Goal: Task Accomplishment & Management: Use online tool/utility

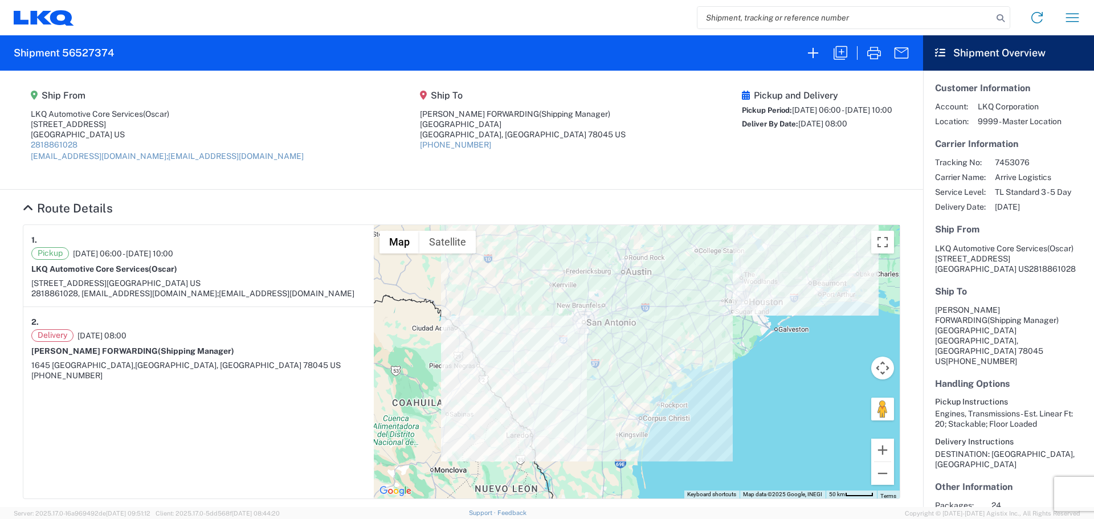
click at [740, 19] on input "search" at bounding box center [844, 18] width 295 height 22
type input "+"
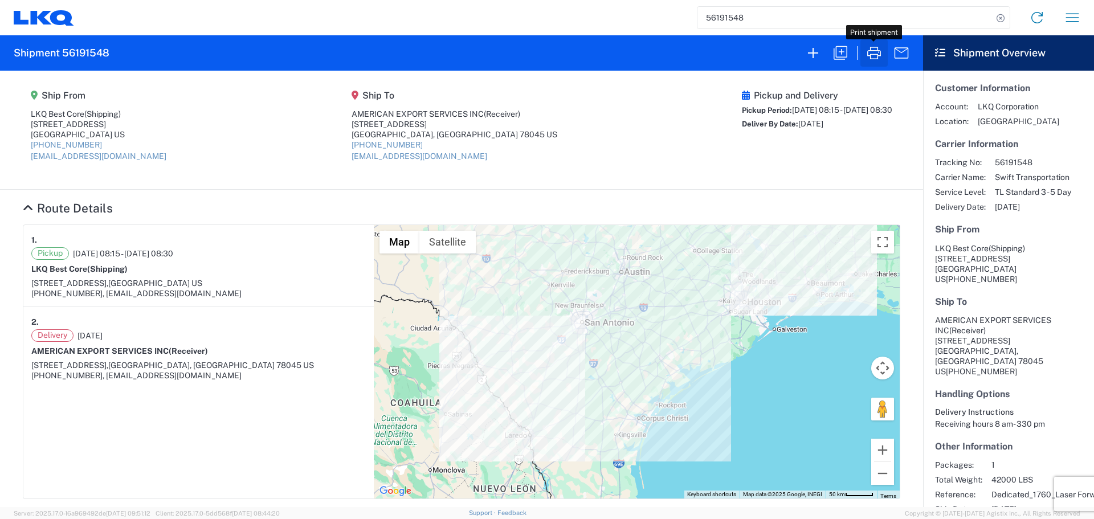
click at [874, 55] on icon "button" at bounding box center [874, 53] width 14 height 13
click at [727, 9] on input "56191548" at bounding box center [844, 18] width 295 height 22
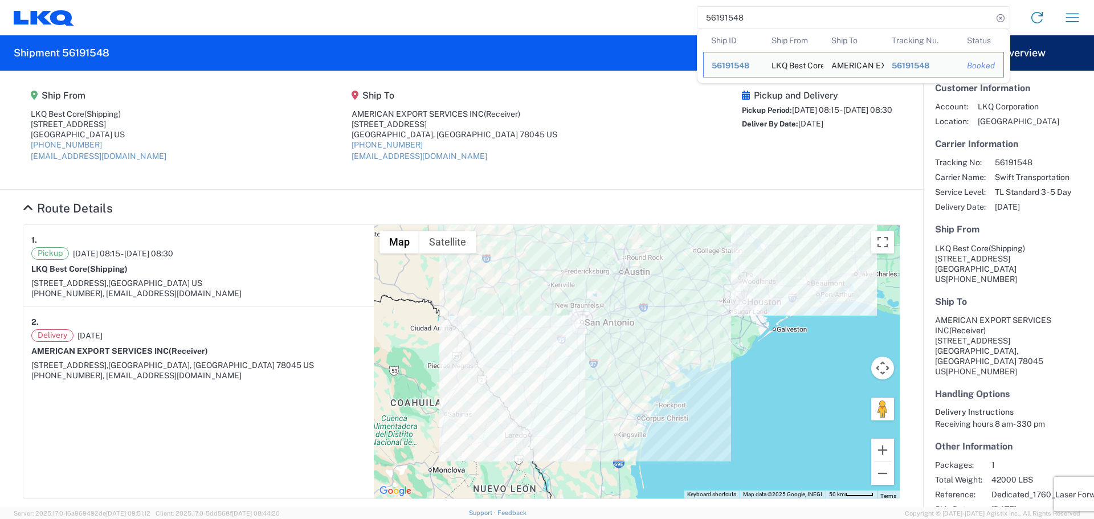
click at [727, 9] on input "56191548" at bounding box center [844, 18] width 295 height 22
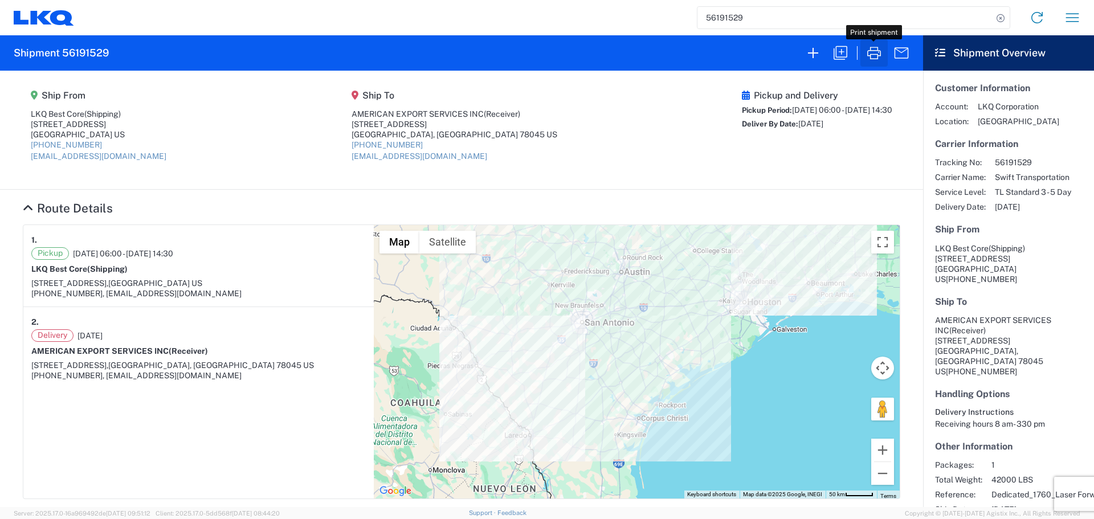
click at [874, 52] on icon "button" at bounding box center [874, 53] width 18 height 18
click at [705, 18] on input "56191529" at bounding box center [844, 18] width 295 height 22
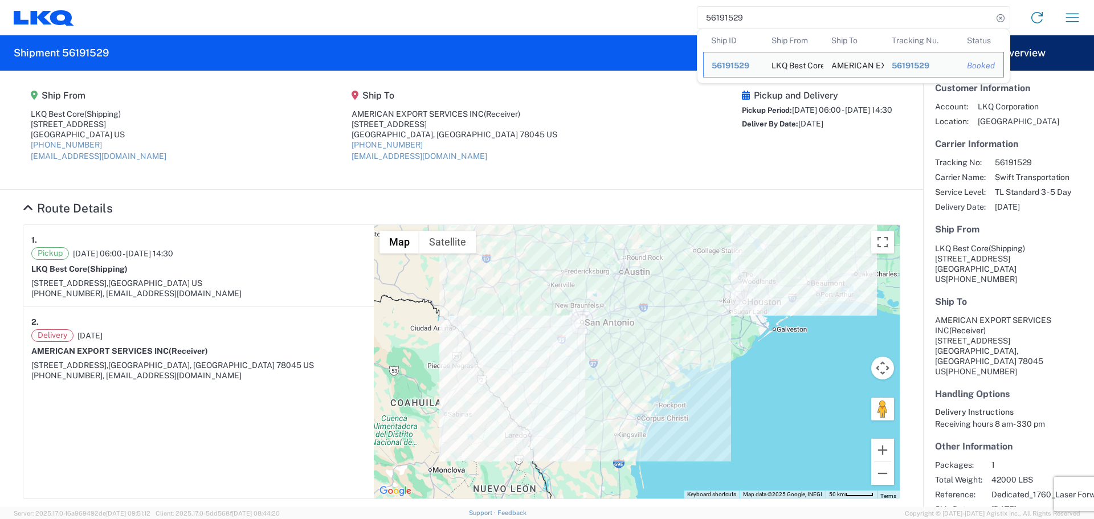
click at [705, 18] on input "56191529" at bounding box center [844, 18] width 295 height 22
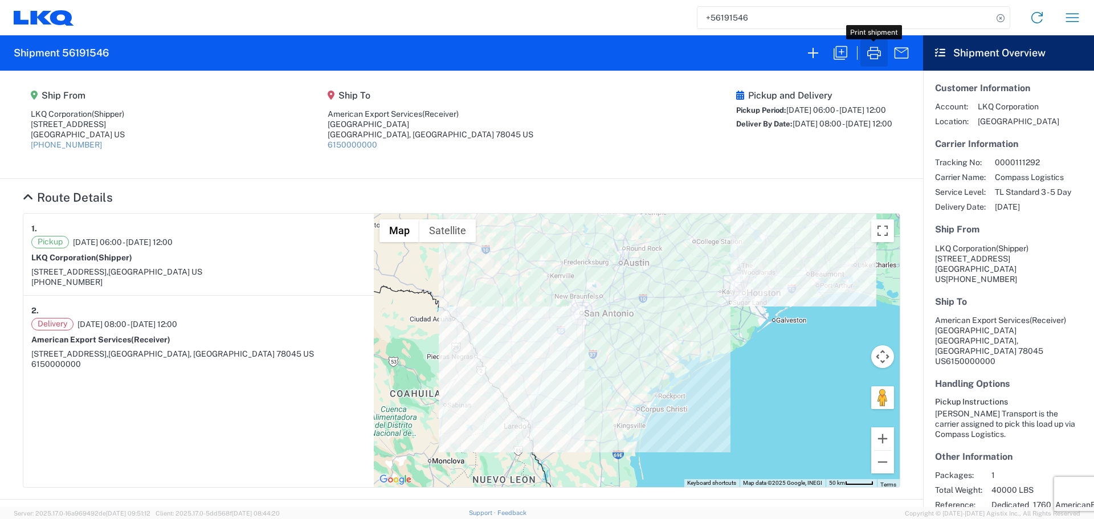
click at [876, 51] on icon "button" at bounding box center [874, 53] width 14 height 13
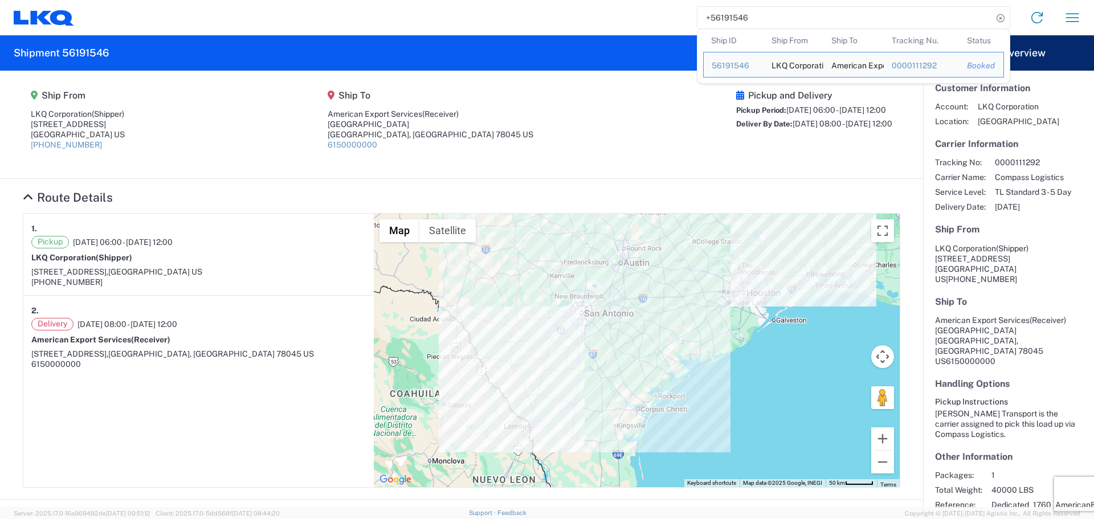
click at [726, 22] on input "+56191546" at bounding box center [844, 18] width 295 height 22
type input "+"
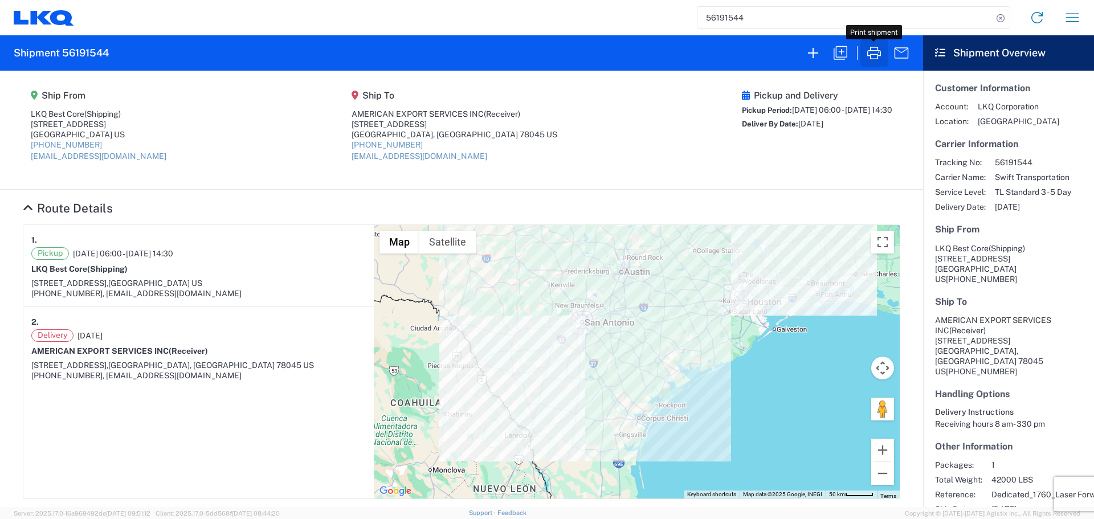
click at [869, 52] on icon "button" at bounding box center [874, 53] width 18 height 18
click at [750, 17] on input "56191544" at bounding box center [844, 18] width 295 height 22
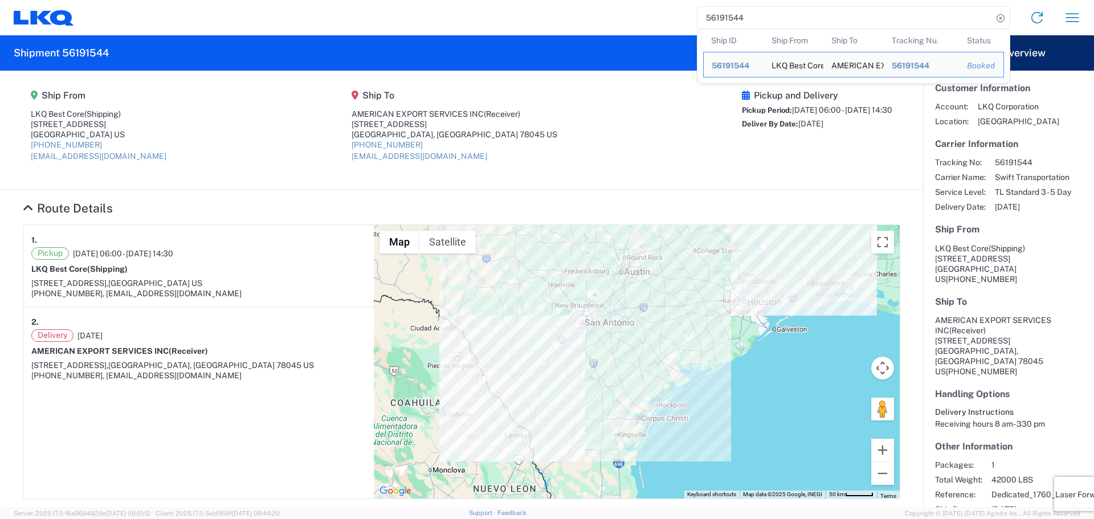
click at [750, 17] on input "56191544" at bounding box center [844, 18] width 295 height 22
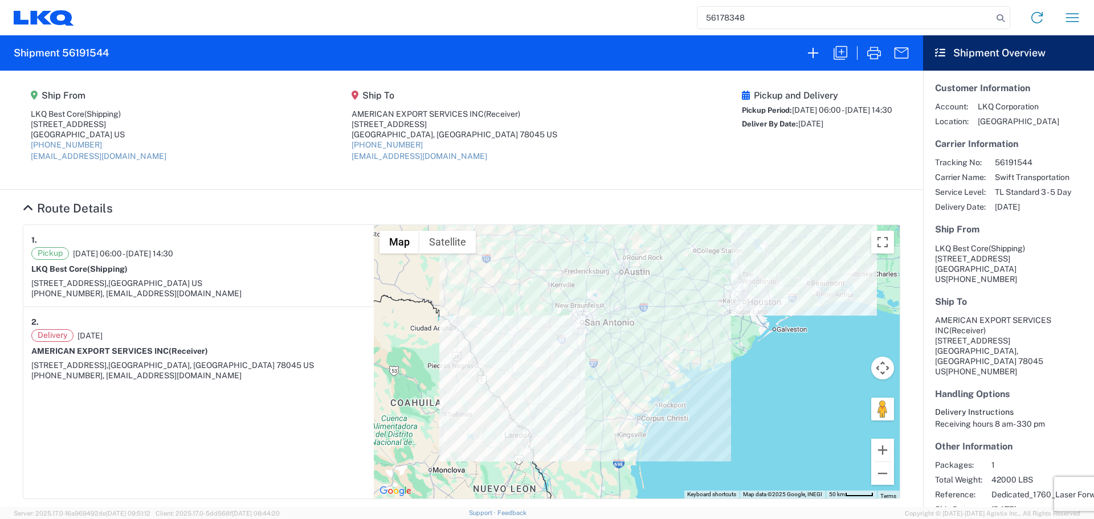
type input "56178348"
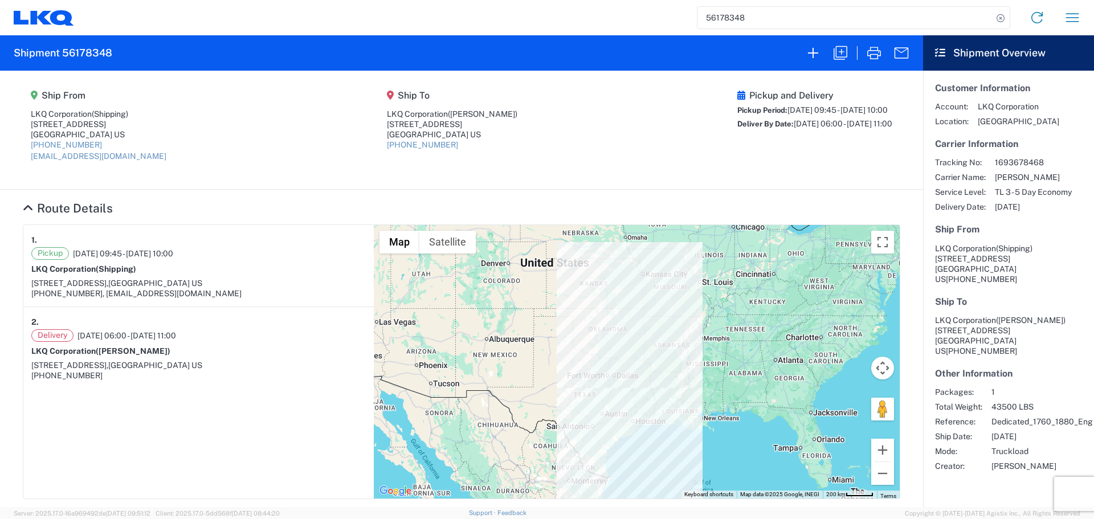
click at [722, 21] on input "56178348" at bounding box center [844, 18] width 295 height 22
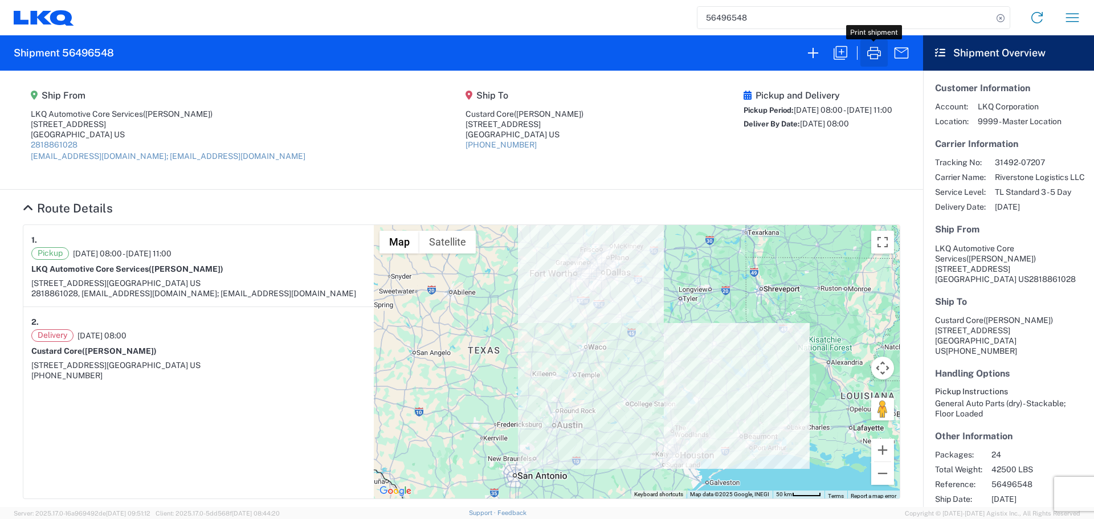
click at [872, 49] on icon "button" at bounding box center [874, 53] width 18 height 18
click at [715, 26] on input "56496548" at bounding box center [844, 18] width 295 height 22
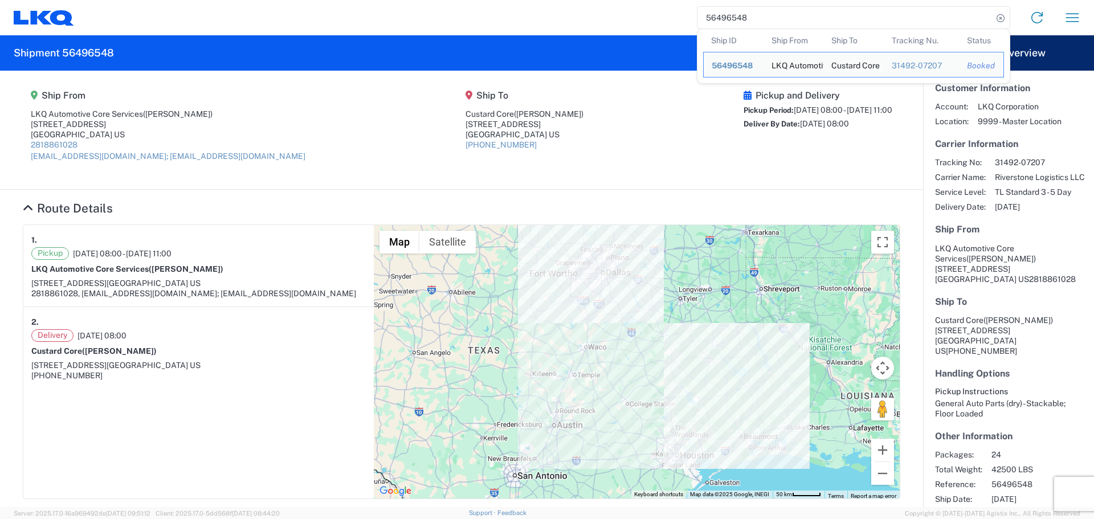
click at [715, 26] on input "56496548" at bounding box center [844, 18] width 295 height 22
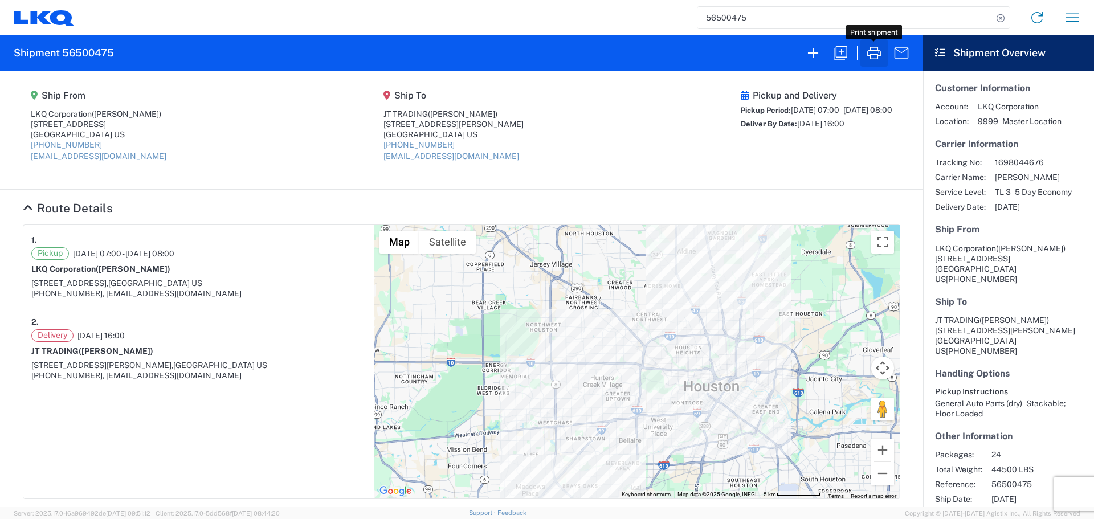
click at [876, 56] on icon "button" at bounding box center [874, 53] width 18 height 18
click at [751, 18] on input "56500475" at bounding box center [844, 18] width 295 height 22
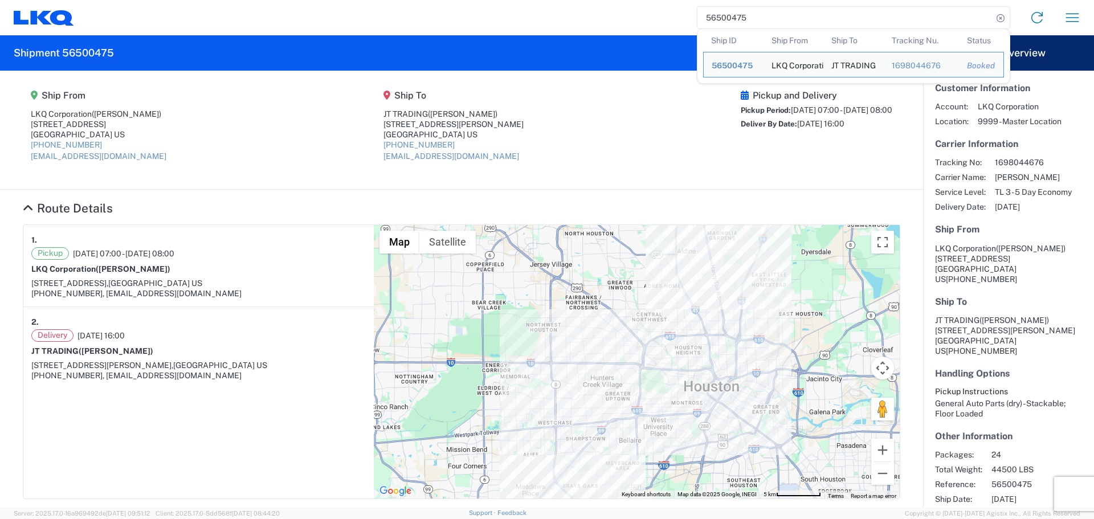
click at [751, 18] on input "56500475" at bounding box center [844, 18] width 295 height 22
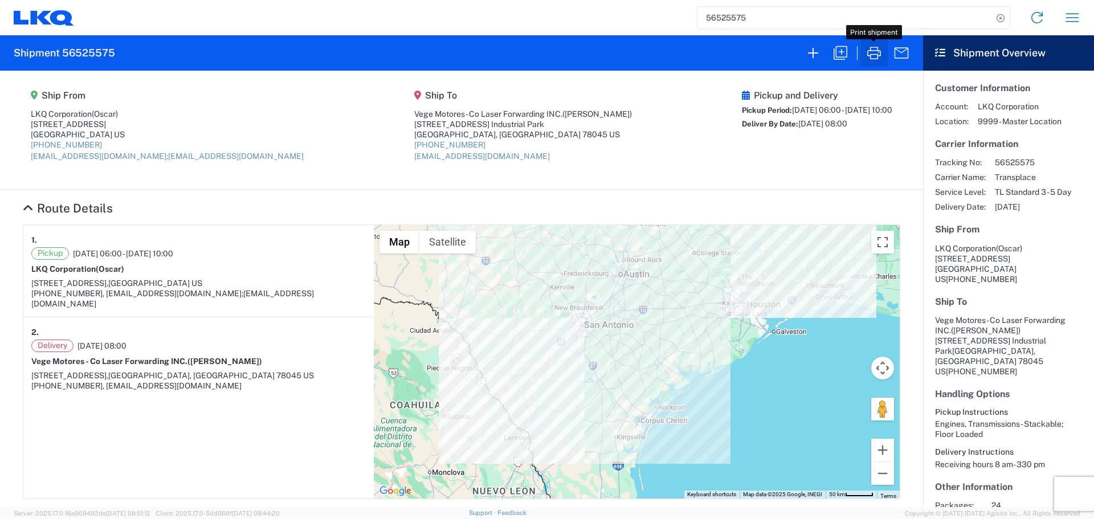
click at [870, 58] on icon "button" at bounding box center [874, 53] width 14 height 13
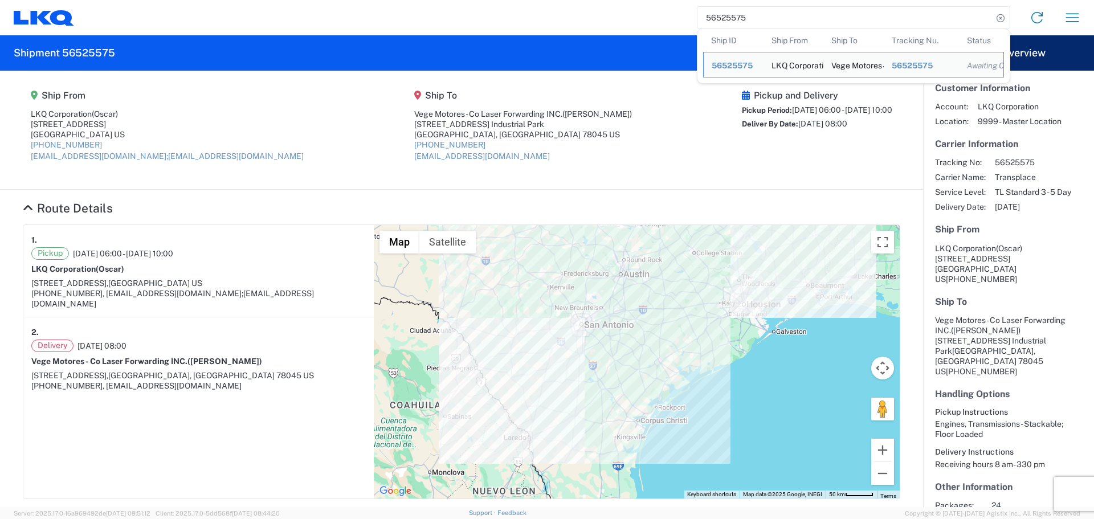
click at [710, 23] on input "56525575" at bounding box center [844, 18] width 295 height 22
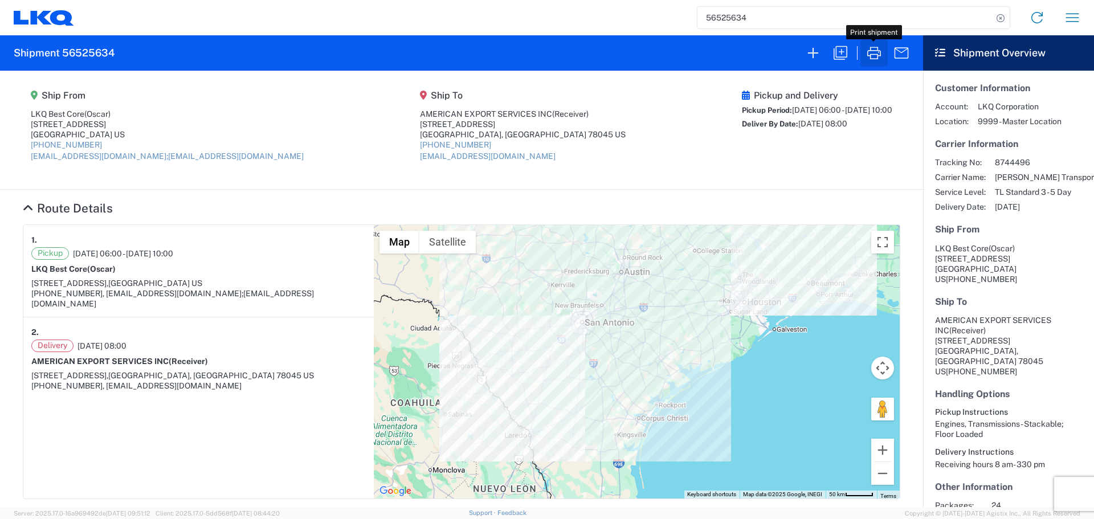
click at [869, 54] on icon "button" at bounding box center [874, 53] width 18 height 18
click at [706, 22] on input "56525634" at bounding box center [844, 18] width 295 height 22
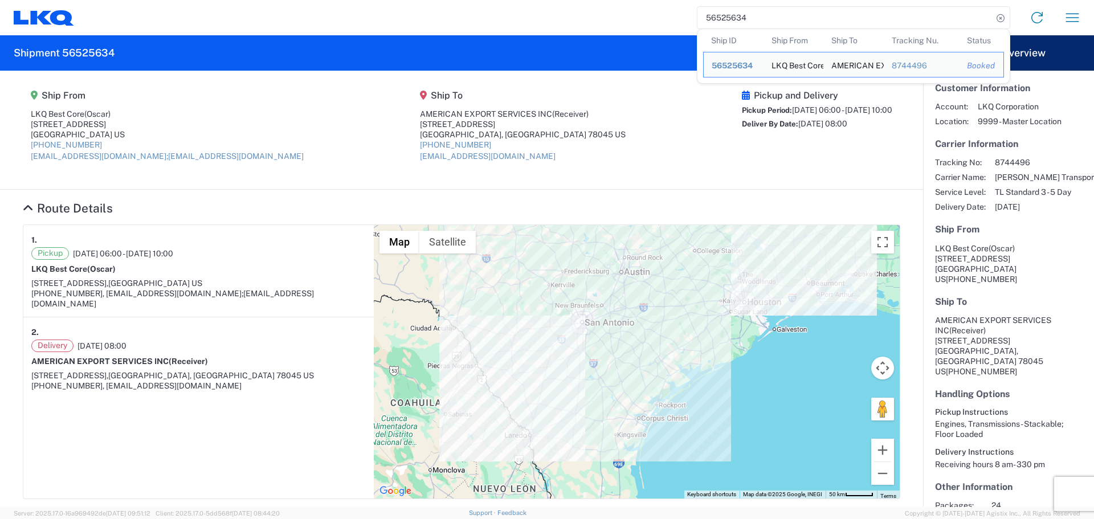
click at [707, 22] on input "56525634" at bounding box center [844, 18] width 295 height 22
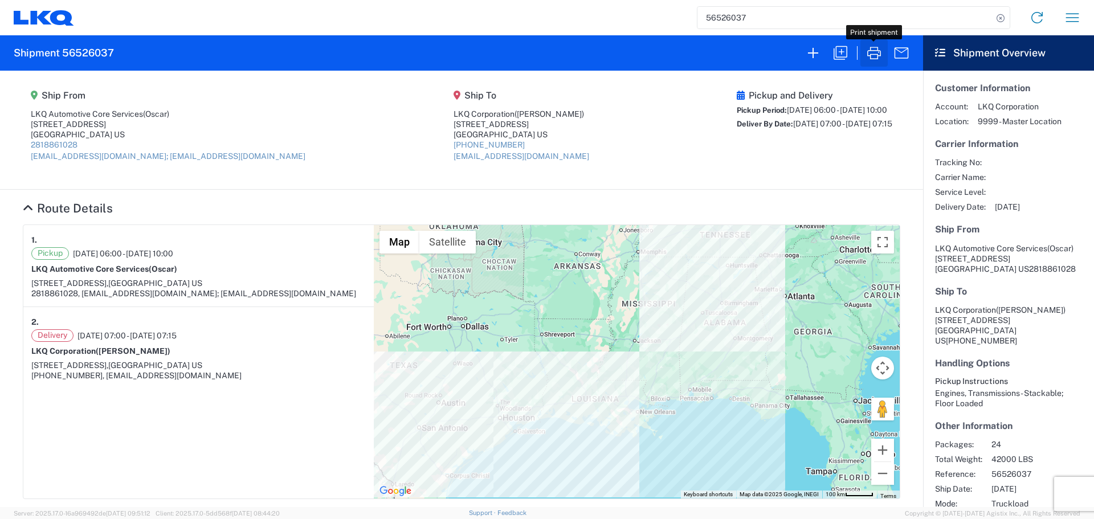
click at [873, 57] on icon "button" at bounding box center [874, 53] width 18 height 18
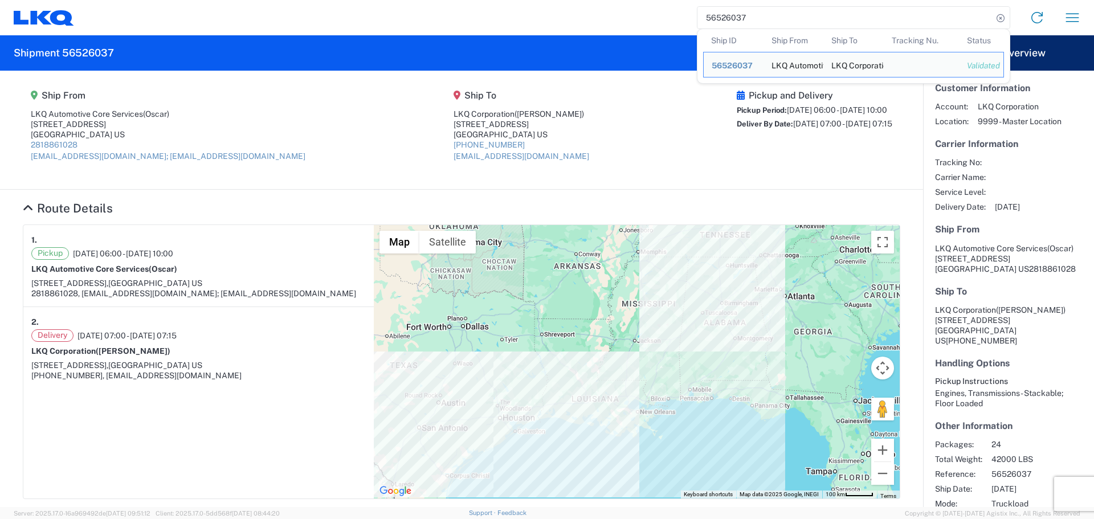
click at [720, 16] on input "56526037" at bounding box center [844, 18] width 295 height 22
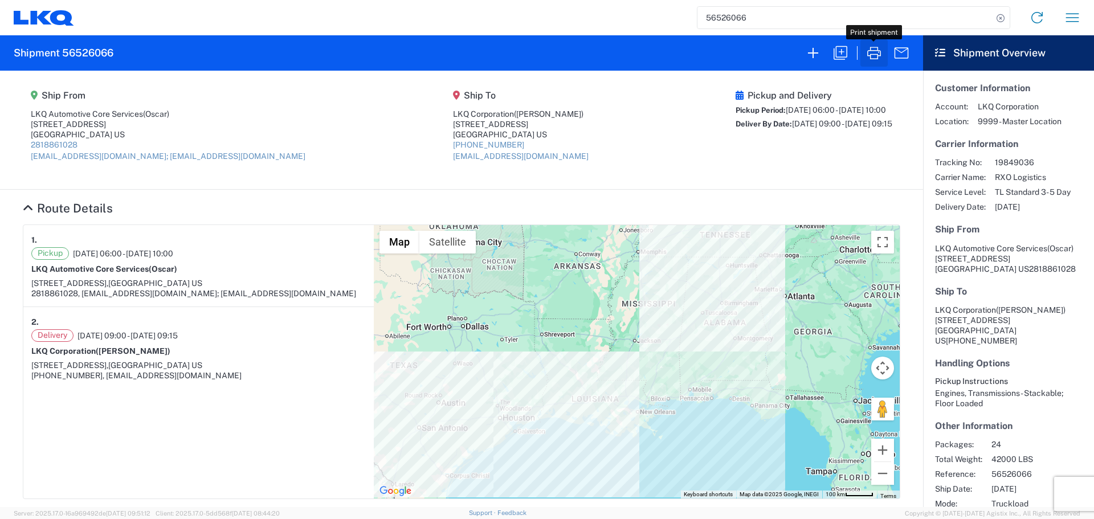
click at [874, 56] on icon "button" at bounding box center [874, 53] width 18 height 18
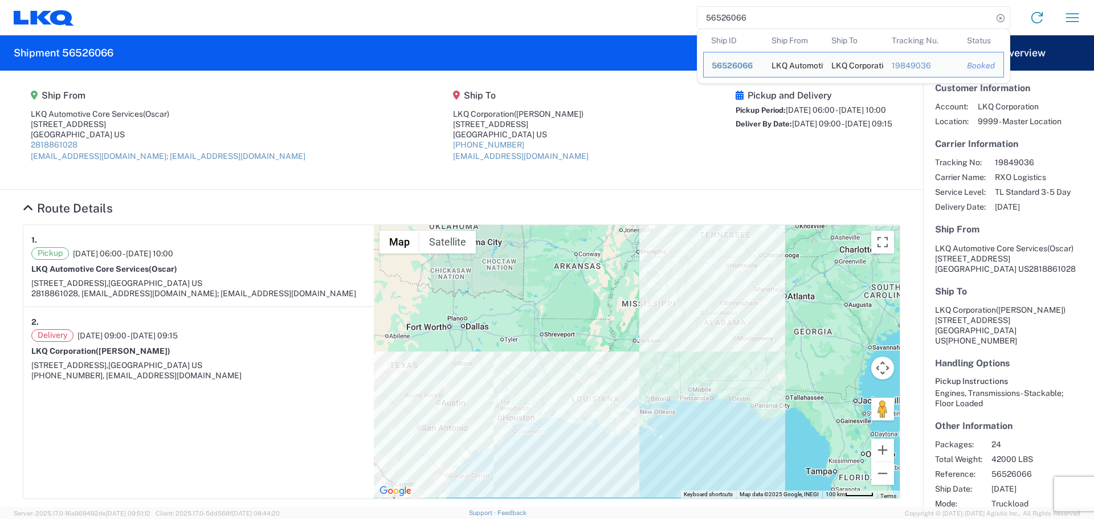
click at [727, 11] on input "56526066" at bounding box center [844, 18] width 295 height 22
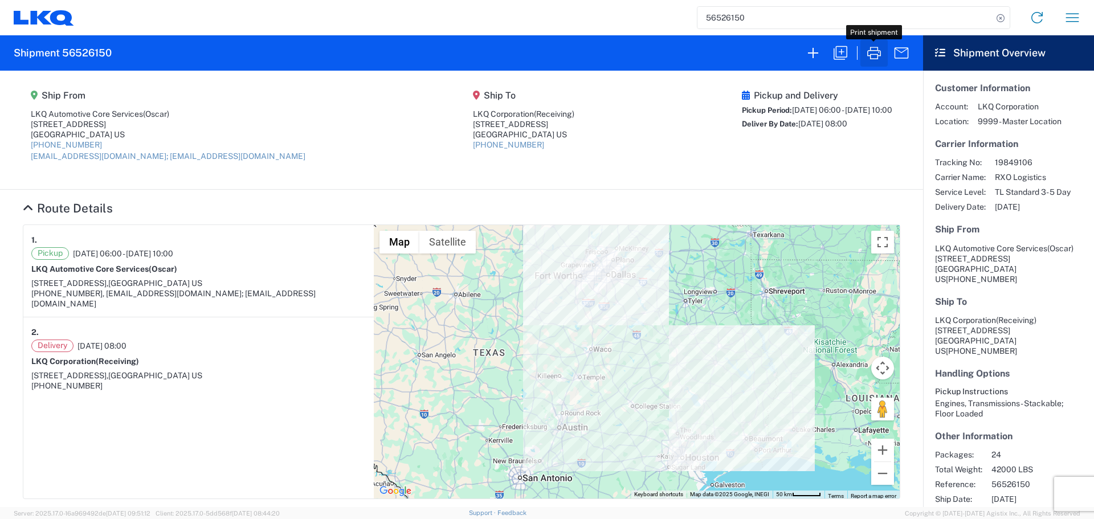
click at [874, 52] on icon "button" at bounding box center [874, 53] width 18 height 18
click at [713, 11] on input "56526150" at bounding box center [844, 18] width 295 height 22
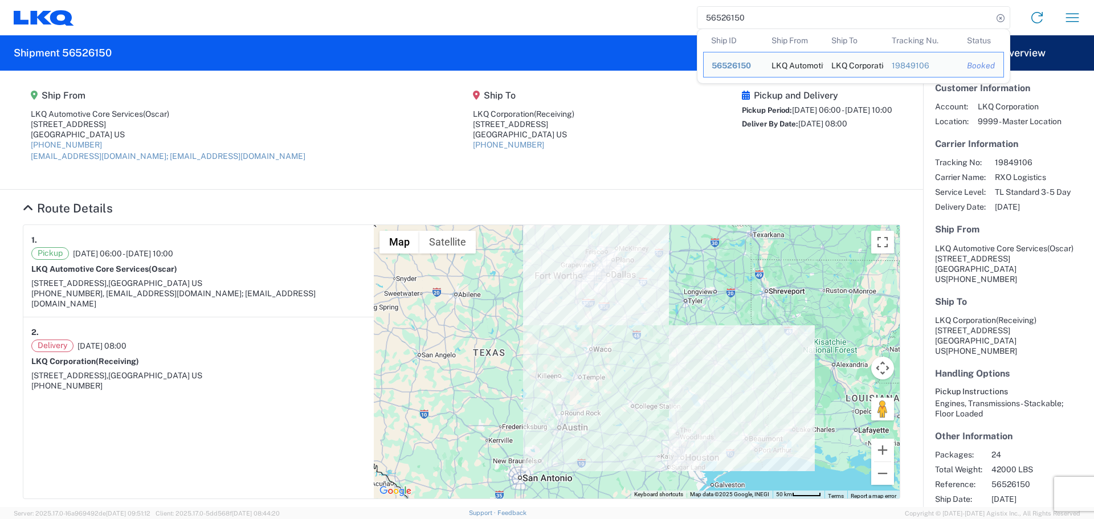
click at [713, 11] on input "56526150" at bounding box center [844, 18] width 295 height 22
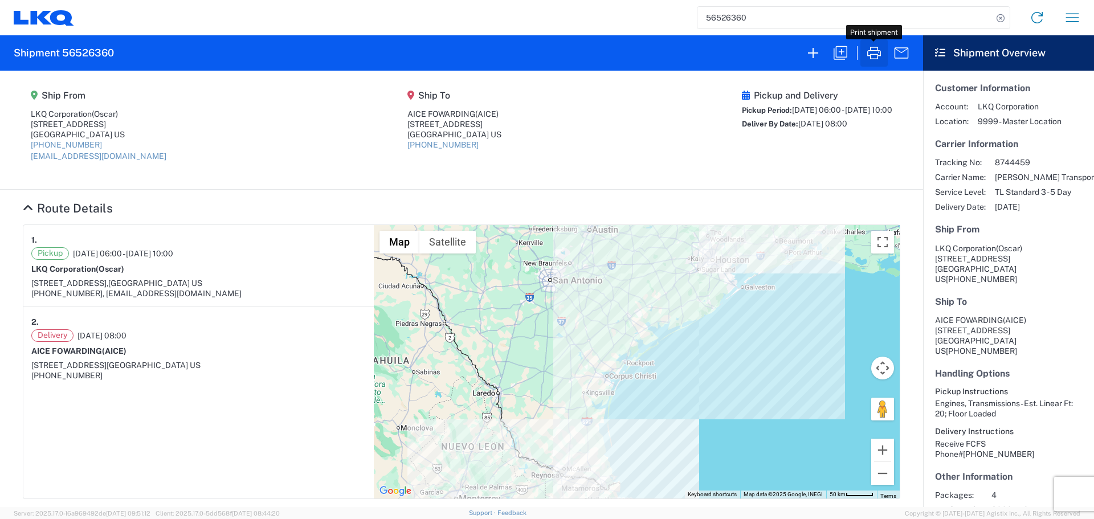
click at [872, 59] on icon "button" at bounding box center [874, 53] width 18 height 18
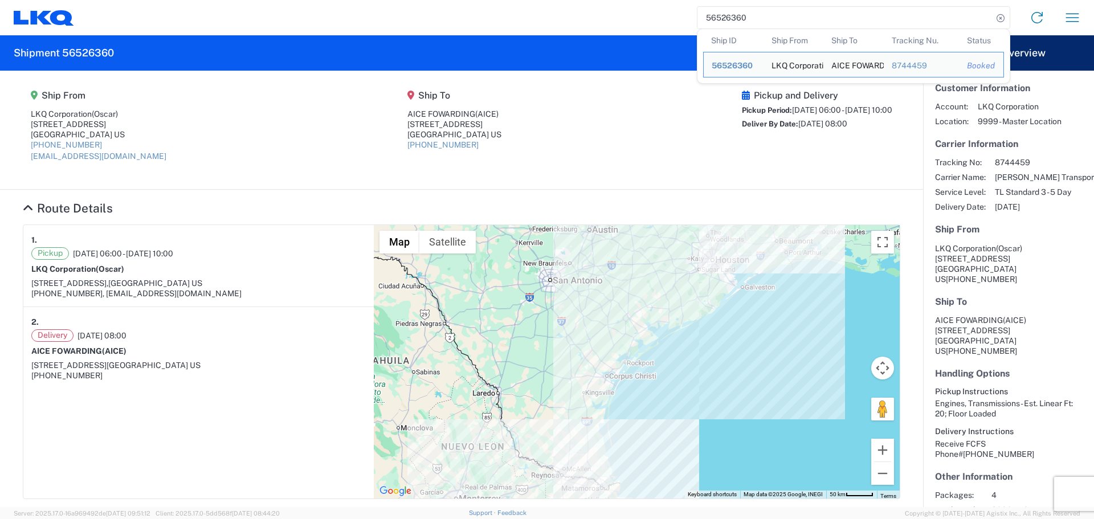
click at [725, 23] on input "56526360" at bounding box center [844, 18] width 295 height 22
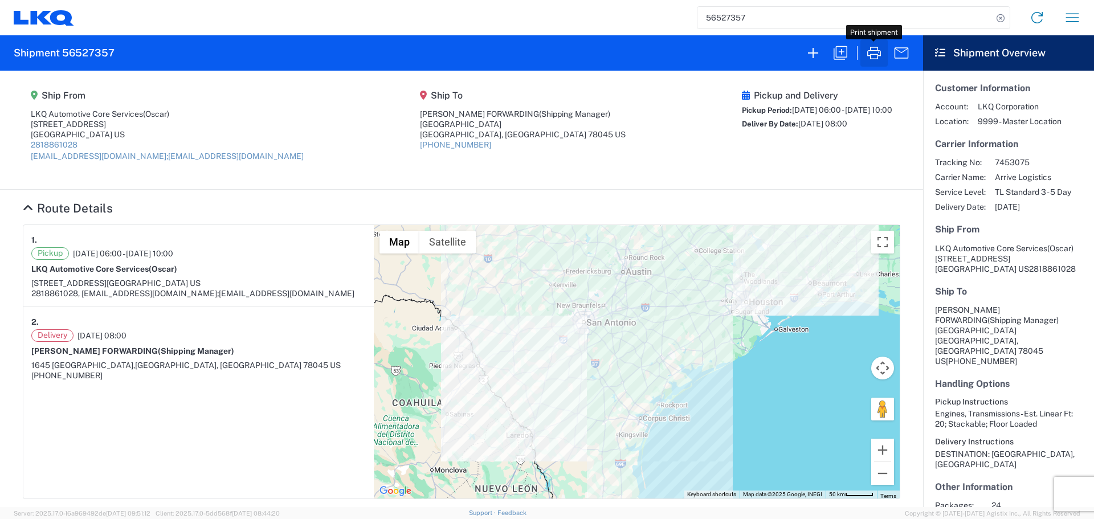
click at [866, 50] on icon "button" at bounding box center [874, 53] width 18 height 18
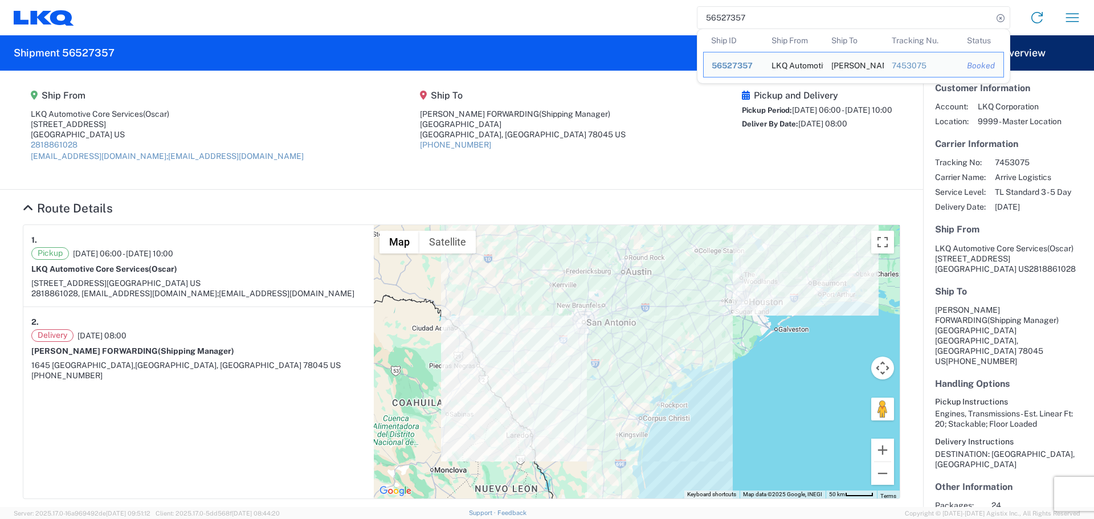
click at [718, 18] on input "56527357" at bounding box center [844, 18] width 295 height 22
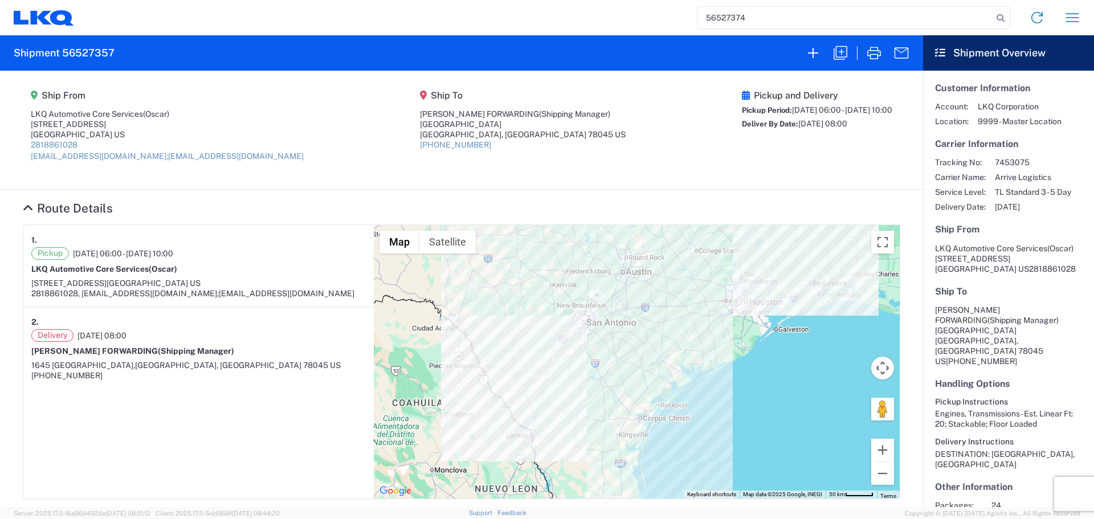
type input "56527374"
click at [880, 46] on icon "button" at bounding box center [874, 53] width 18 height 18
click at [879, 63] on button "button" at bounding box center [873, 52] width 27 height 27
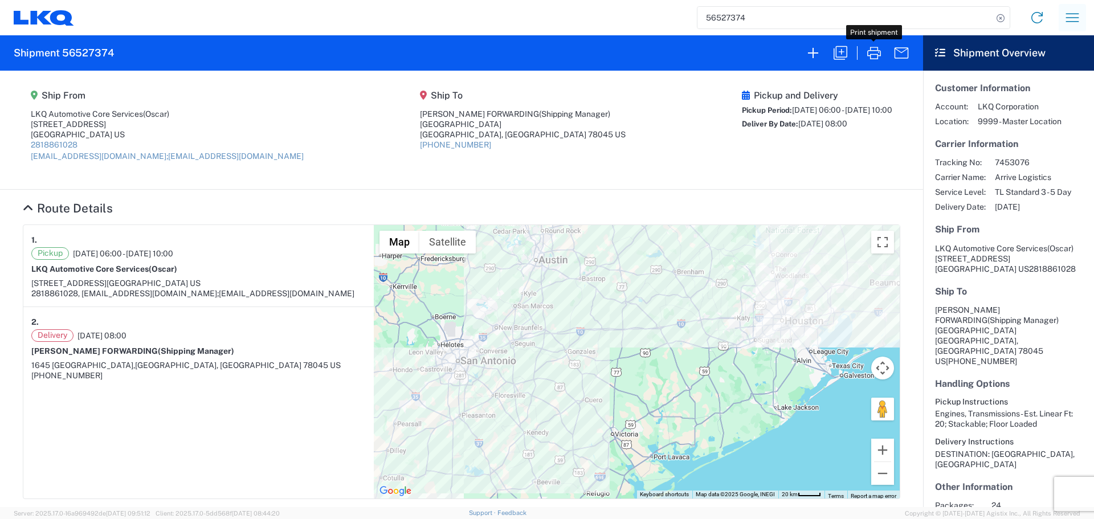
click at [1076, 18] on icon "button" at bounding box center [1072, 17] width 13 height 9
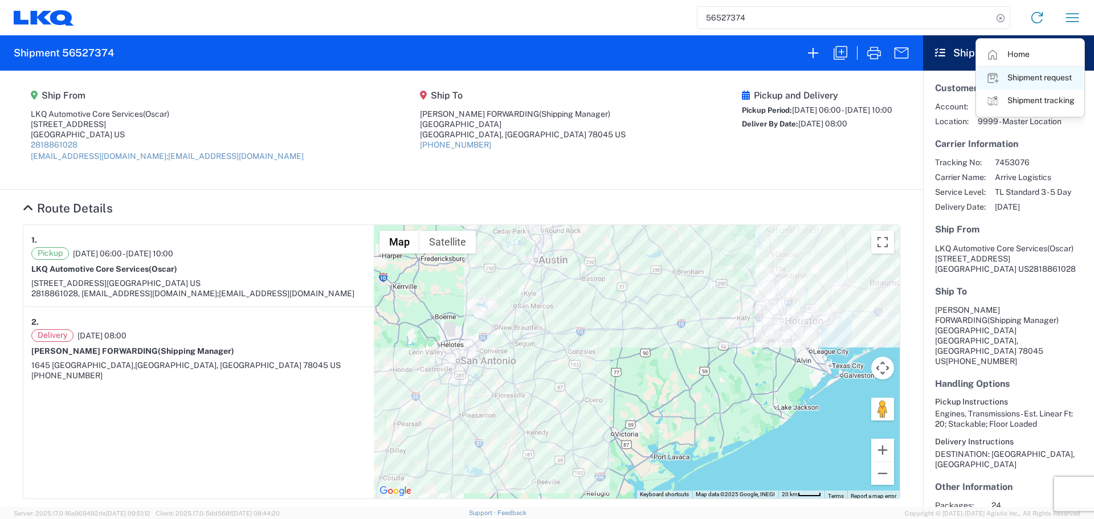
click at [1013, 78] on link "Shipment request" at bounding box center [1029, 78] width 107 height 23
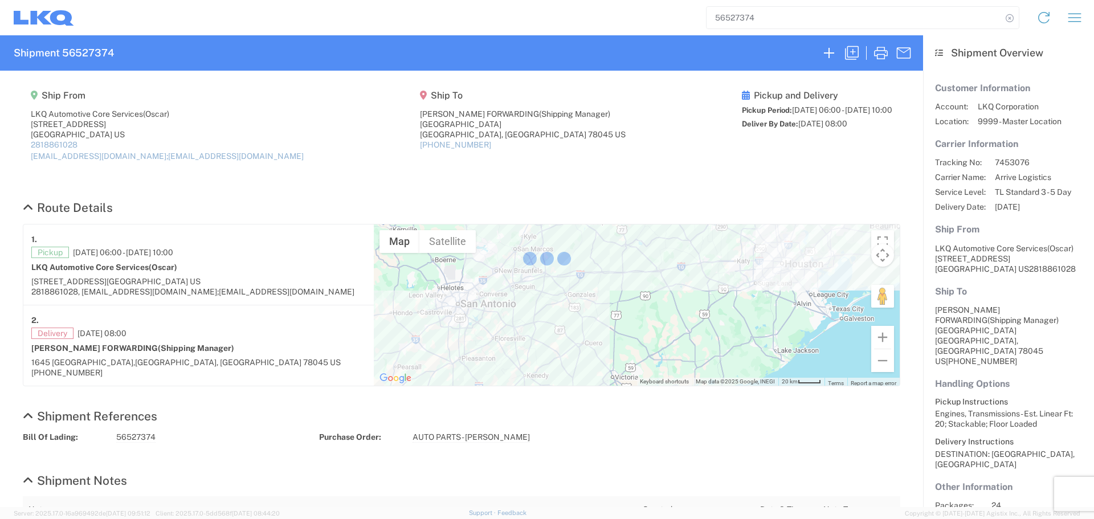
select select "FULL"
select select "LBS"
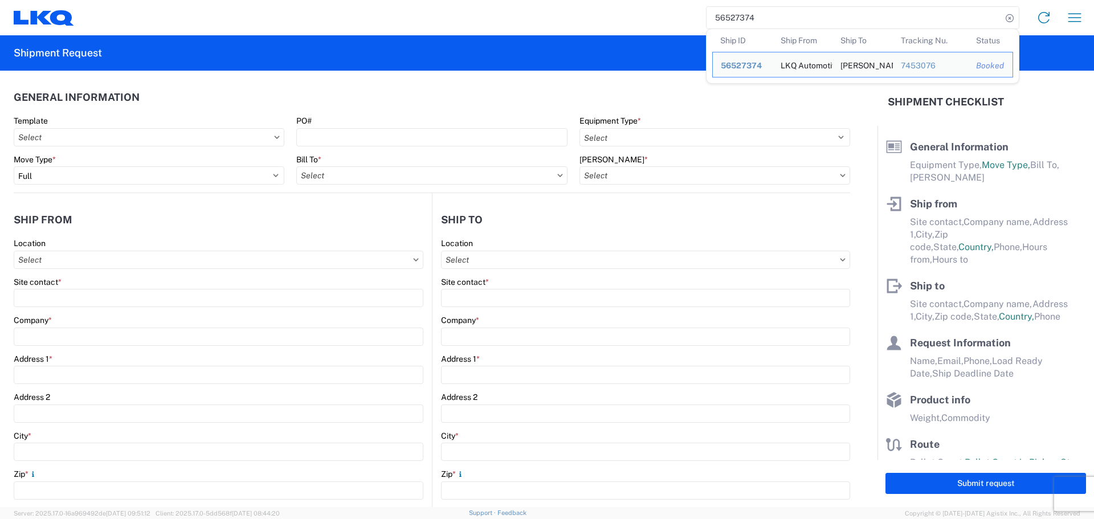
click at [745, 17] on input "56527374" at bounding box center [853, 18] width 295 height 22
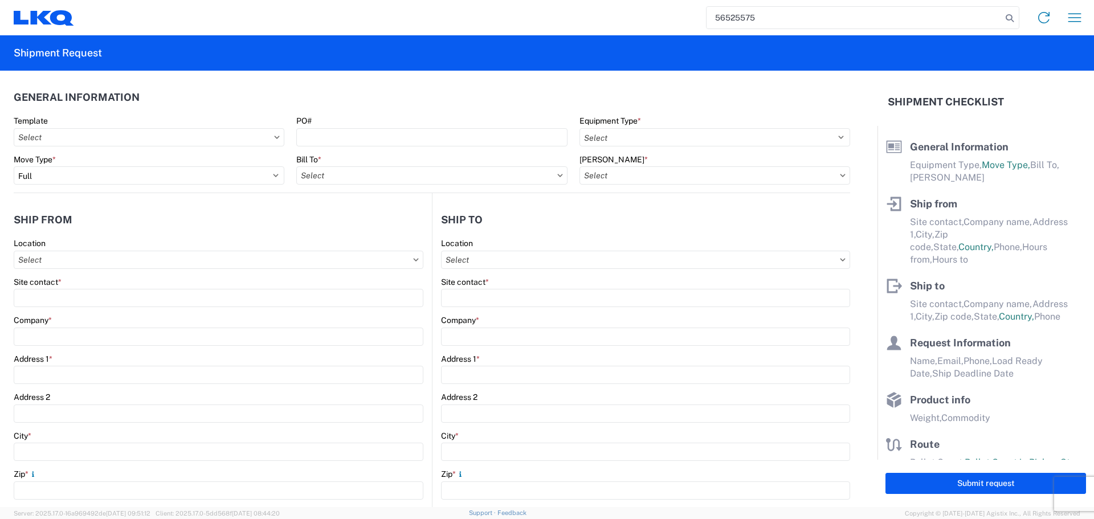
type input "56525575"
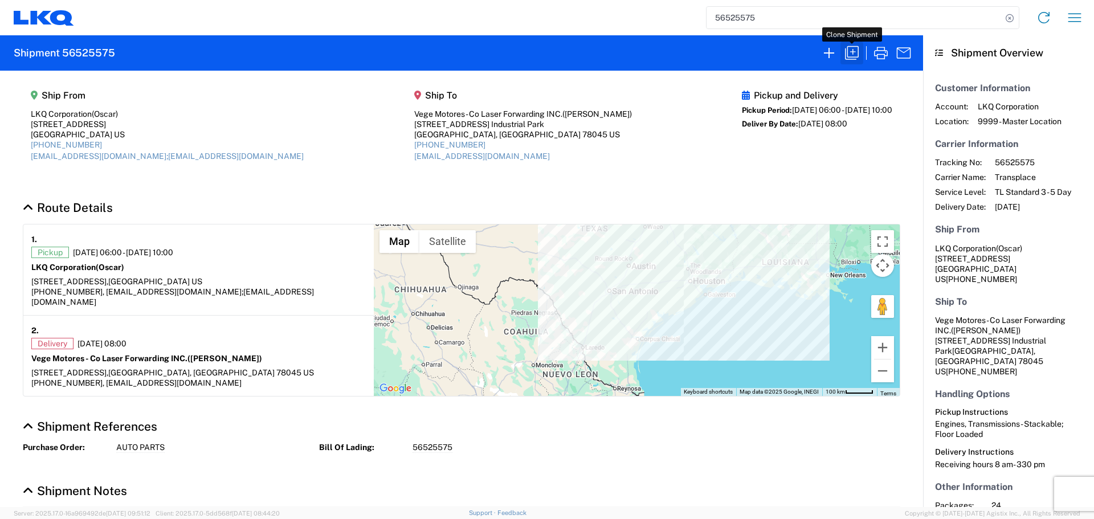
click at [840, 52] on button "button" at bounding box center [851, 53] width 23 height 23
select select "FULL"
select select "US"
select select "LBS"
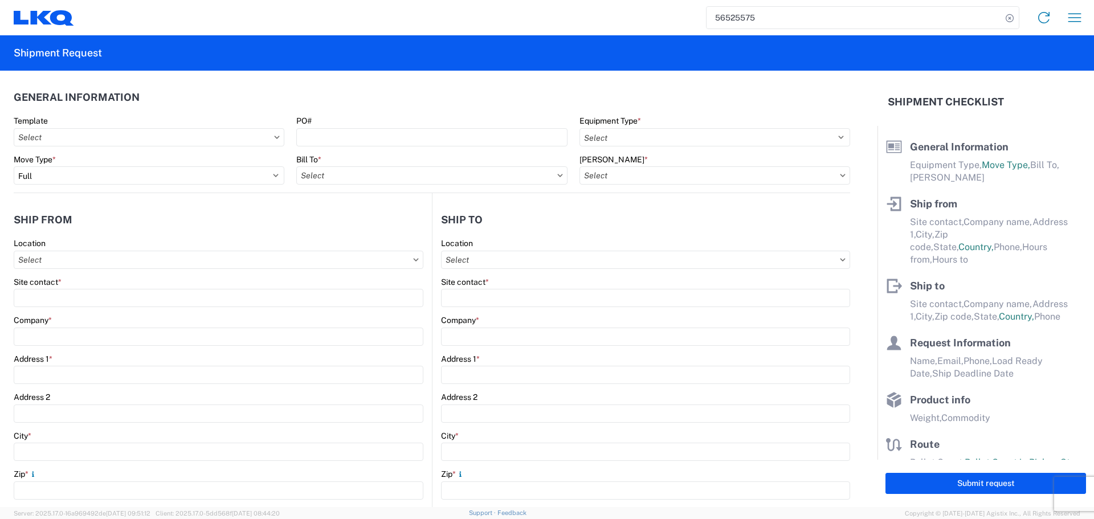
select select "STDV"
type input "Oscar"
type input "LKQ Corporation"
type input "1714 West Mount Houston Rd"
type input "Houston"
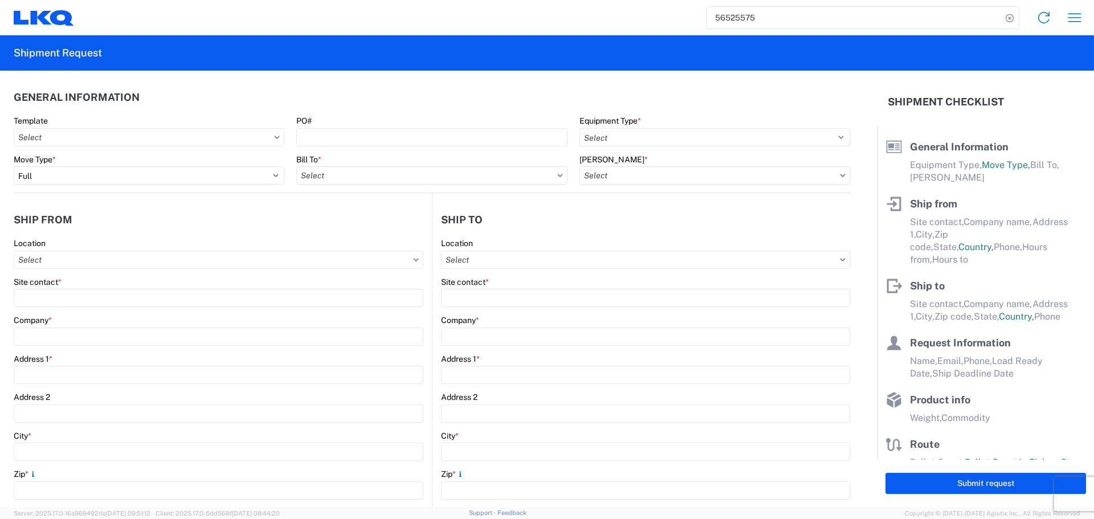
type input "77038"
type input "oxdavila@lkqcorp.com;acgarcia@lkqcorp.com"
type input "Edgar Garcia"
type input "Vege Motores - Co Laser Forwarding INC."
type input "901 Carriers Dr."
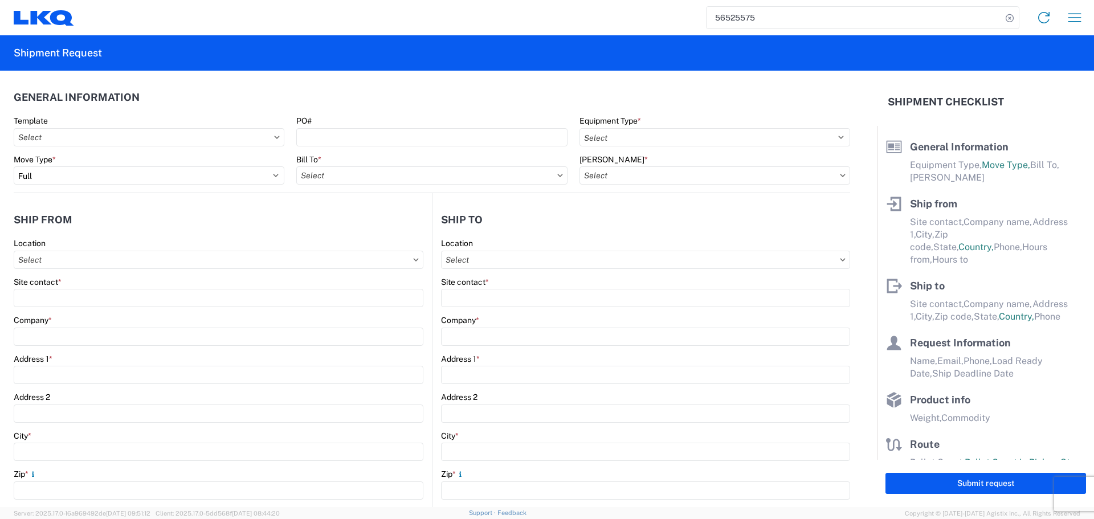
type input "Uniroyal Industrial Park"
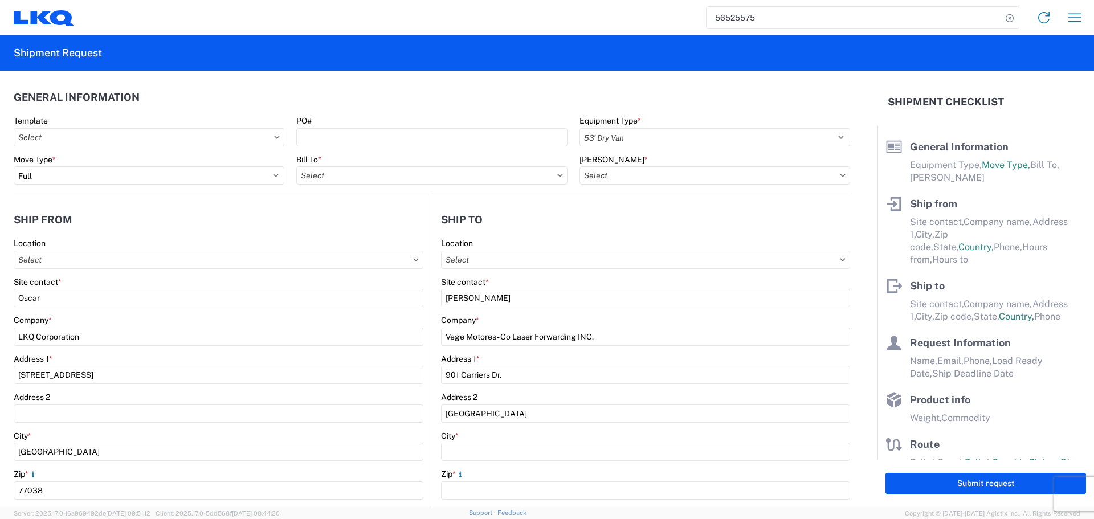
type input "Laredo"
type input "78045"
type input "mgutierrez@laser.com.mx"
type input "Oscar"
type input "oxdavila@lkqcorp.com"
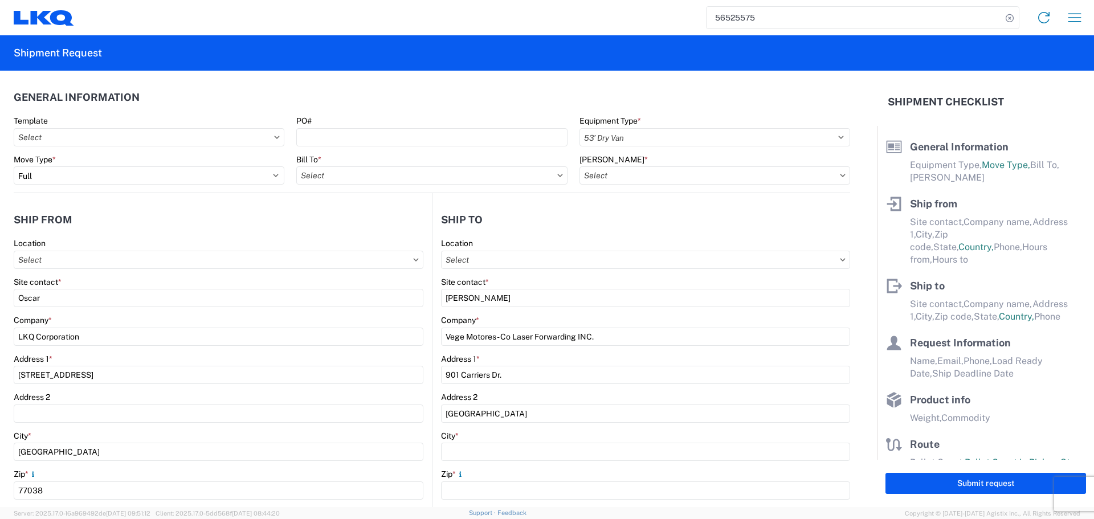
type input "2818861028"
type input "2025-08-19"
type input "2025-08-20"
type textarea "Receiving hours 8 am- 330 pm"
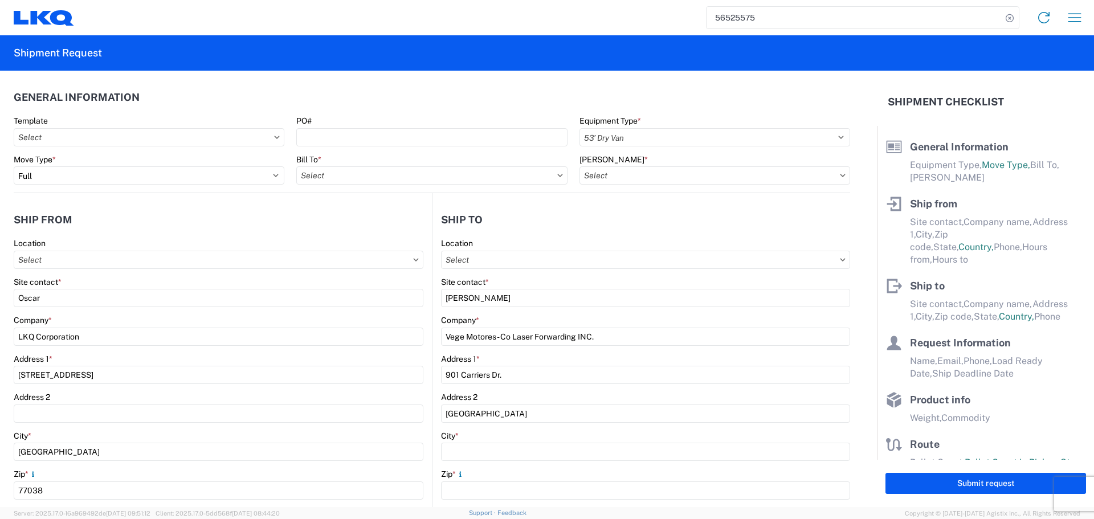
type input "42000"
type input "Engines, Transmissions"
type input "24"
type input "1"
type input "480"
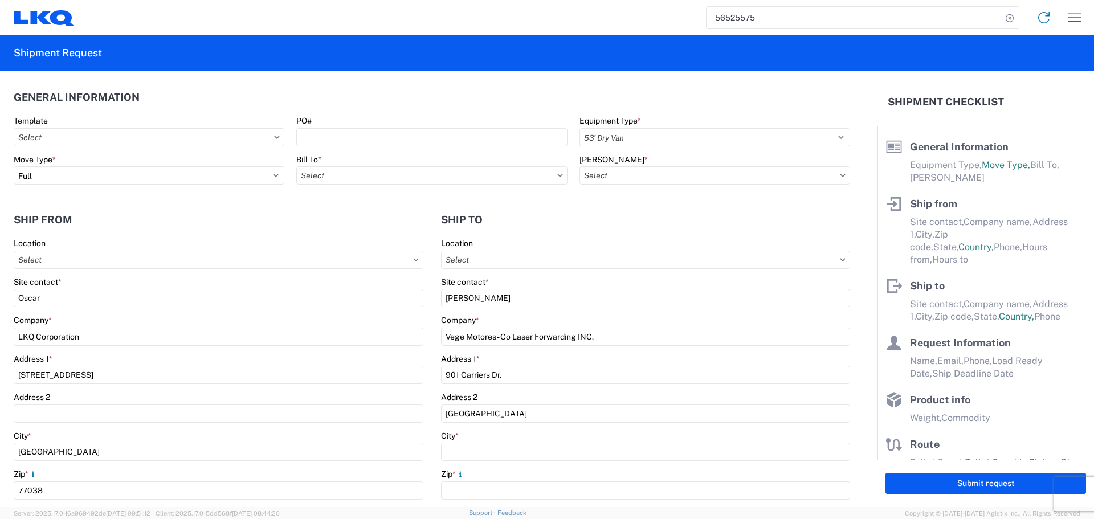
type input "480"
type input "432"
select select "IN"
select select "US"
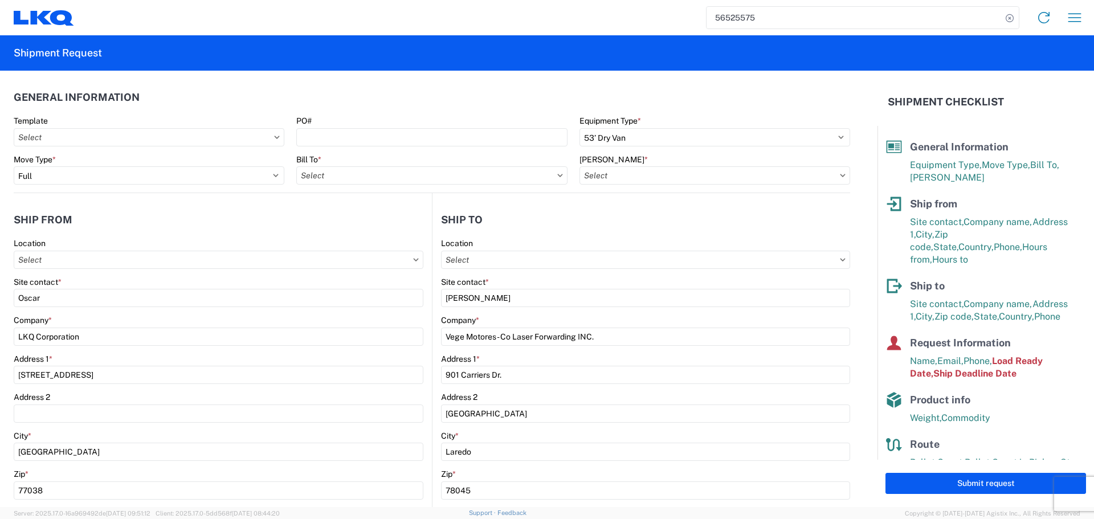
type input "1760 - LKQ Best Core"
type input "1760-6300-66000-0000 - 1760 Freight Out"
type input "1760 - LKQ Best Core"
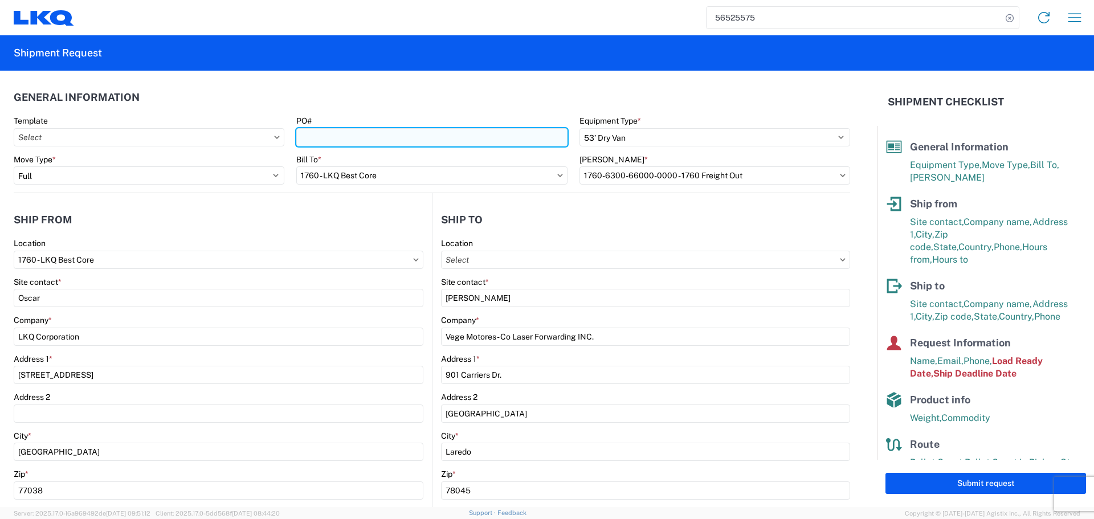
drag, startPoint x: 400, startPoint y: 132, endPoint x: 377, endPoint y: 130, distance: 22.9
click at [400, 132] on input "PO#" at bounding box center [431, 137] width 271 height 18
type input "AUTO PARTS"
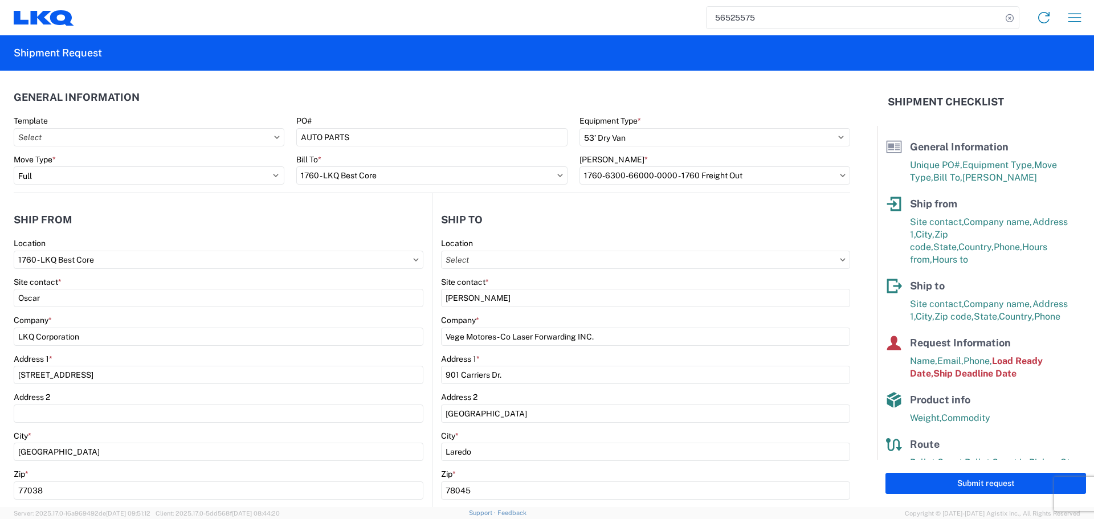
click at [384, 107] on header "General Information" at bounding box center [432, 97] width 836 height 26
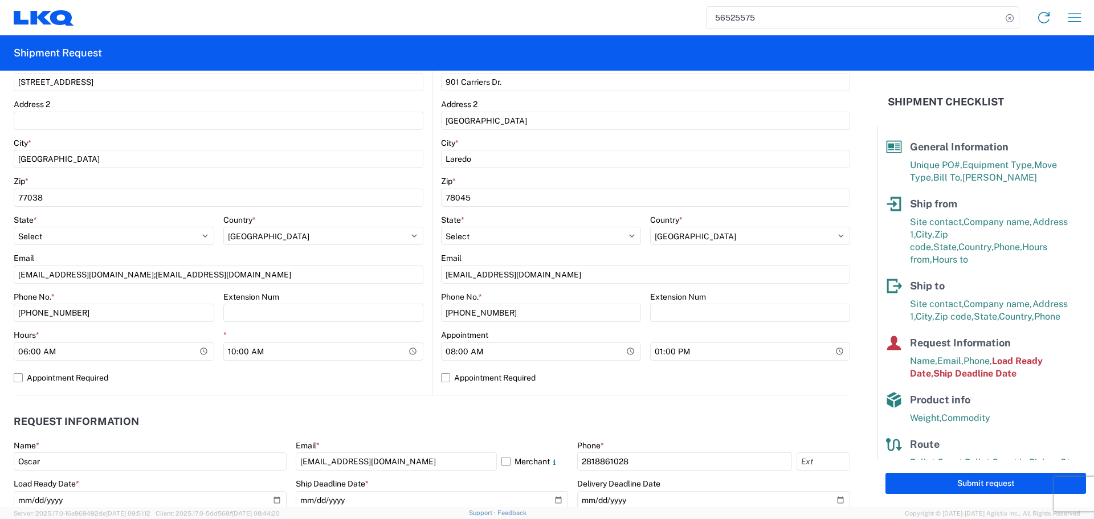
scroll to position [399, 0]
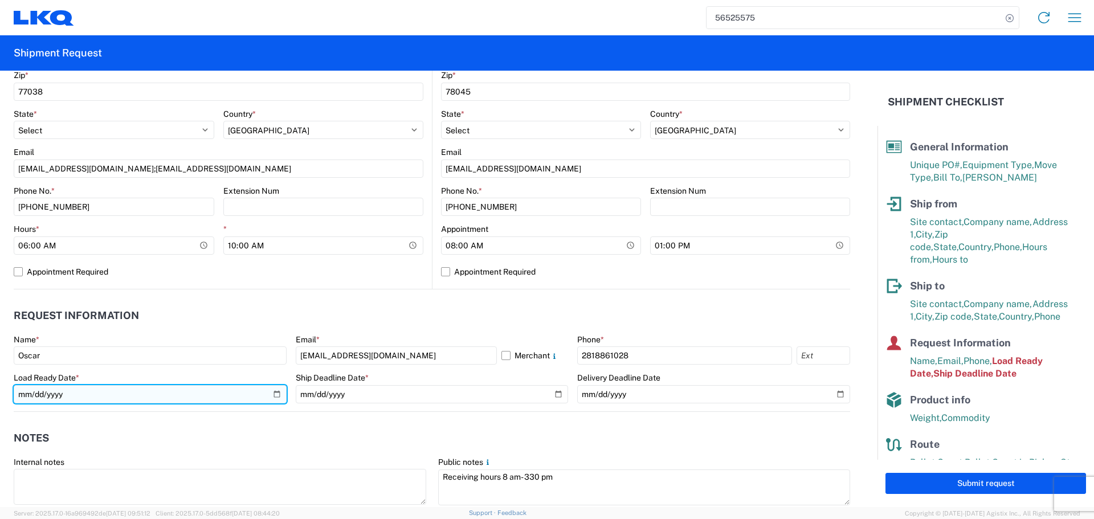
click at [272, 398] on input "2025-08-19" at bounding box center [150, 394] width 273 height 18
type input "2025-08-20"
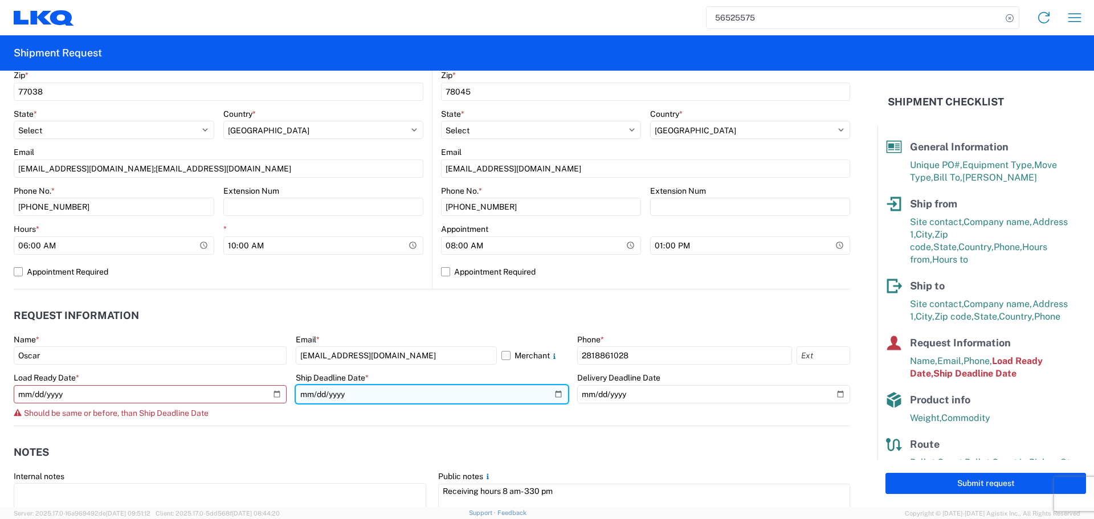
click at [549, 391] on input "2025-08-19" at bounding box center [432, 394] width 273 height 18
type input "2025-08-20"
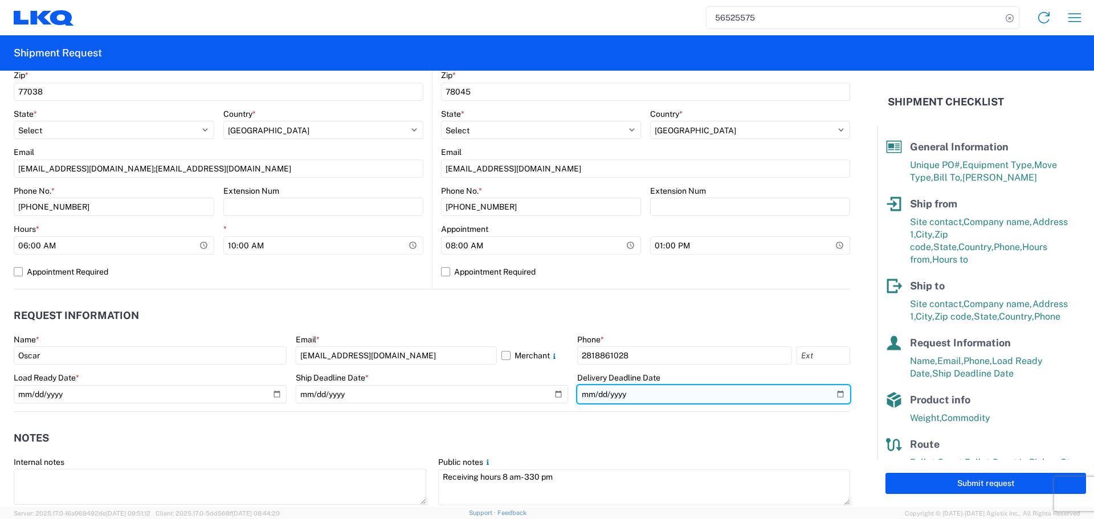
click at [831, 398] on input "2025-08-20" at bounding box center [713, 394] width 273 height 18
type input "2025-08-21"
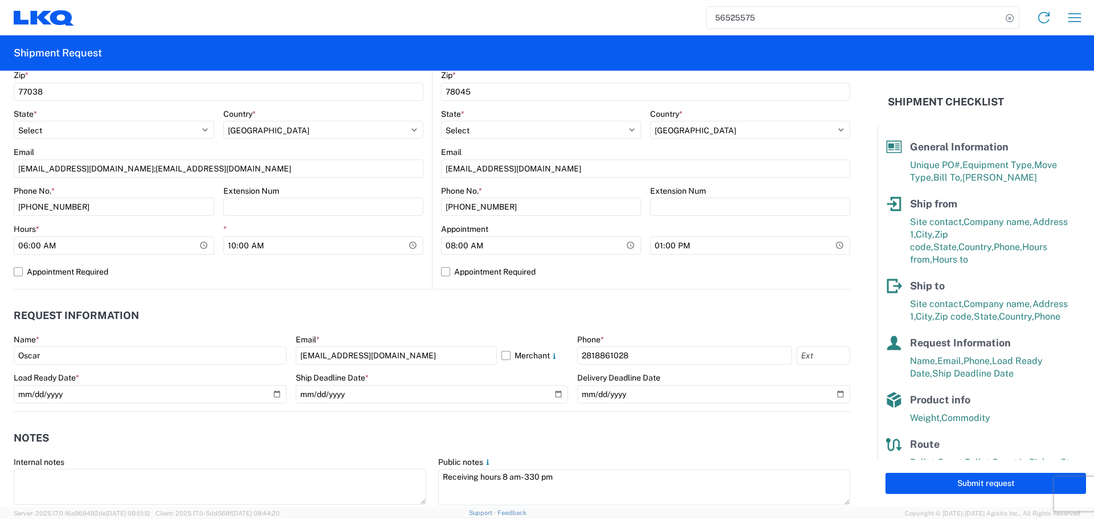
click at [402, 419] on agx-notes "Notes Internal notes Public notes Receiving hours 8 am- 330 pm Quote only" at bounding box center [432, 473] width 836 height 122
click at [400, 427] on header "Notes" at bounding box center [432, 439] width 836 height 26
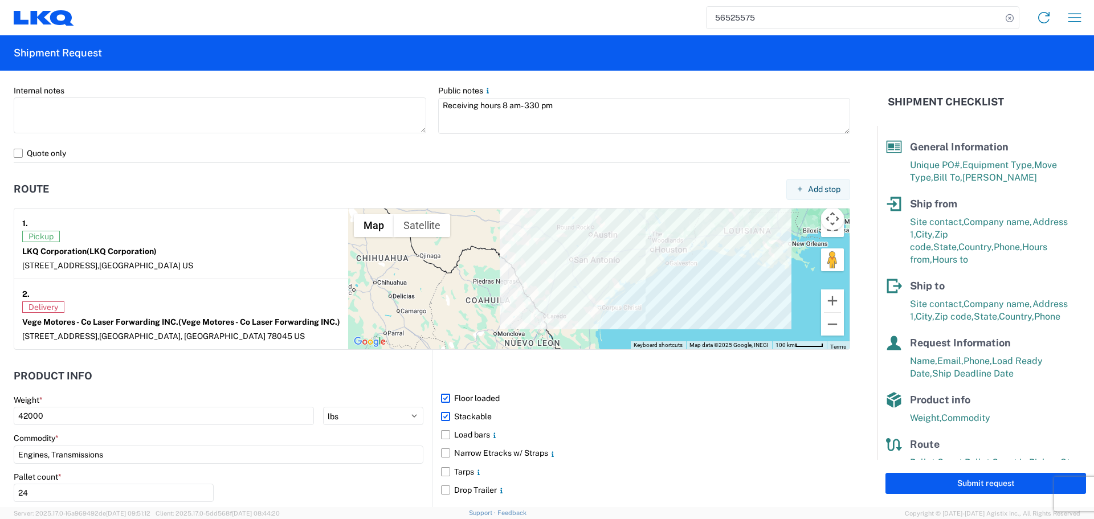
scroll to position [911, 0]
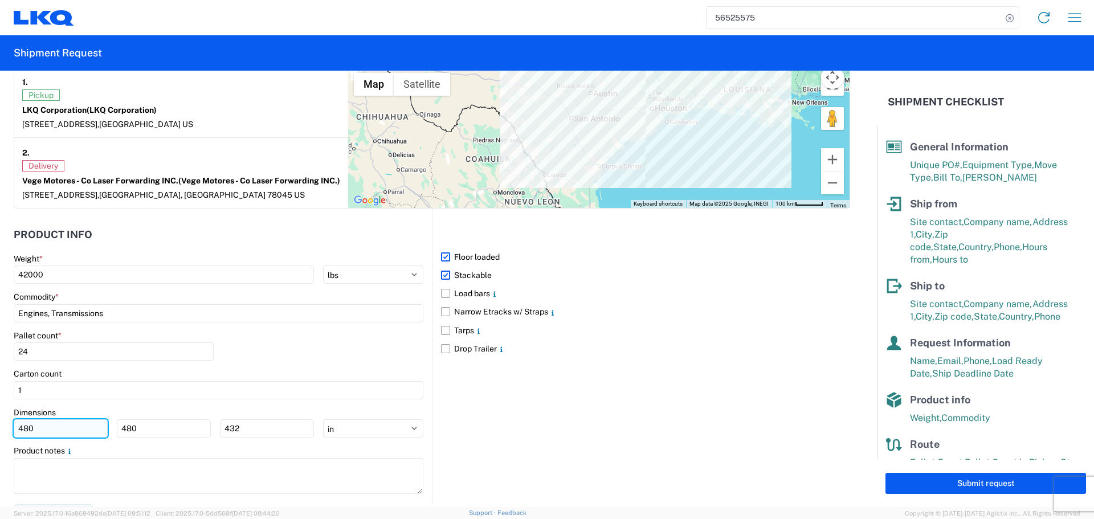
click at [57, 438] on input "480" at bounding box center [61, 428] width 94 height 18
type input "40"
click at [155, 438] on input "480" at bounding box center [164, 428] width 94 height 18
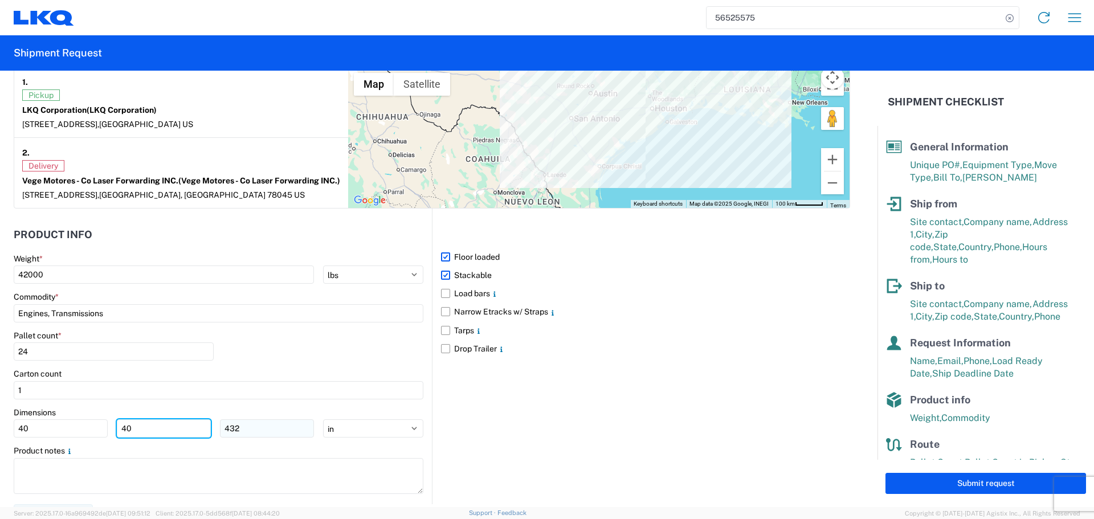
type input "40"
click at [242, 434] on input "432" at bounding box center [267, 428] width 94 height 18
type input "4"
type input "36"
click at [332, 355] on div "Pallet count * 24" at bounding box center [219, 349] width 410 height 39
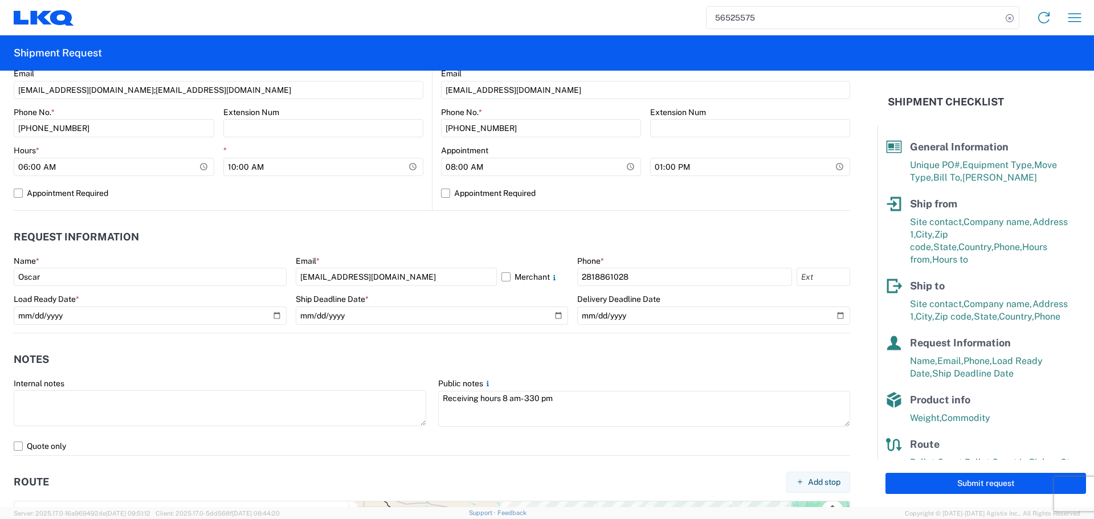
scroll to position [513, 0]
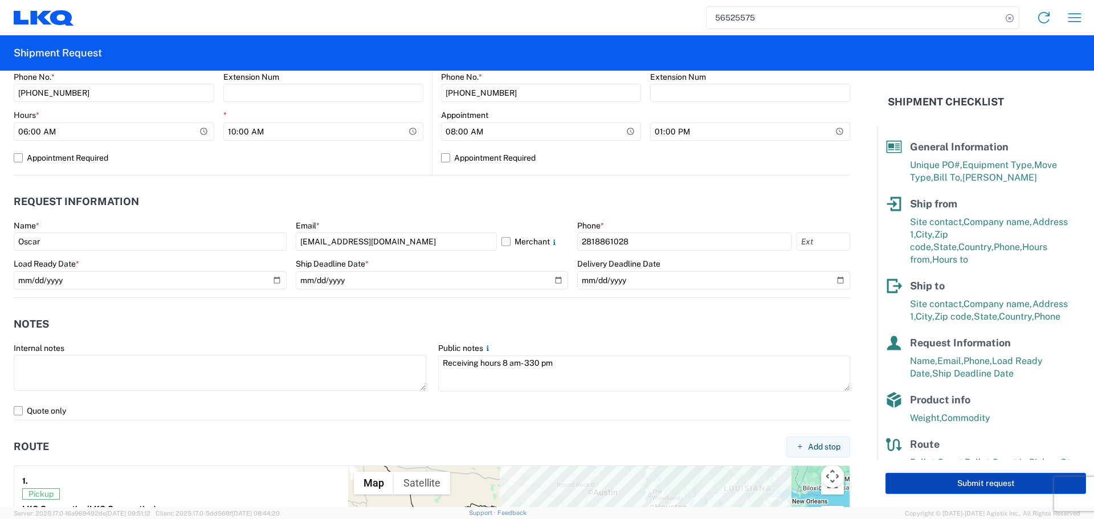
click at [987, 478] on button "Submit request" at bounding box center [985, 483] width 201 height 21
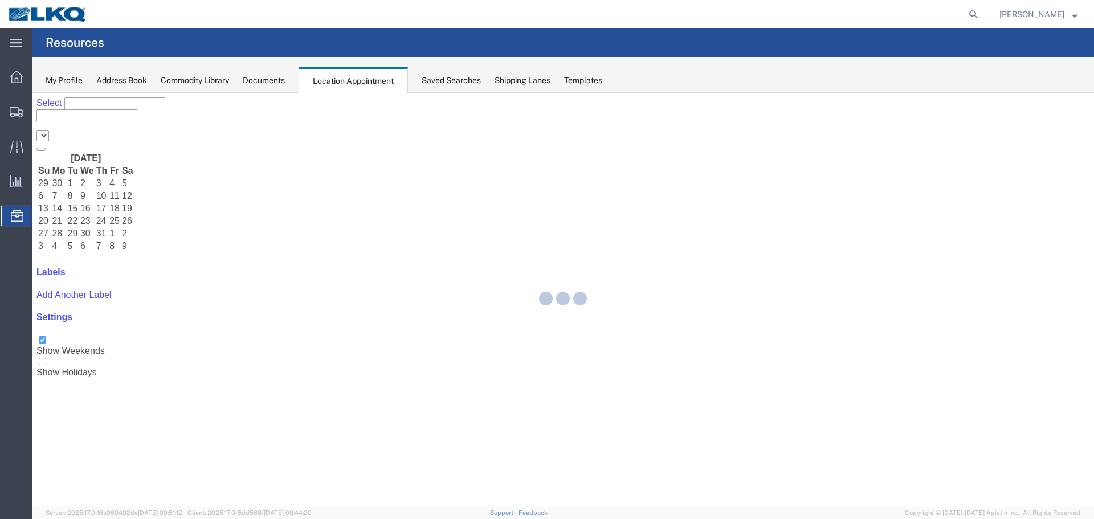
select select "27634"
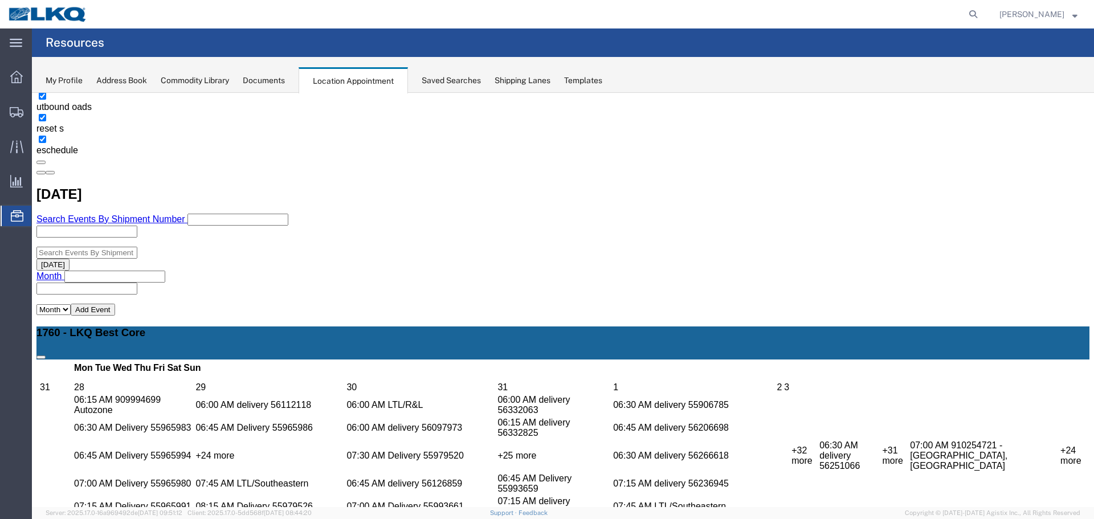
scroll to position [379, 0]
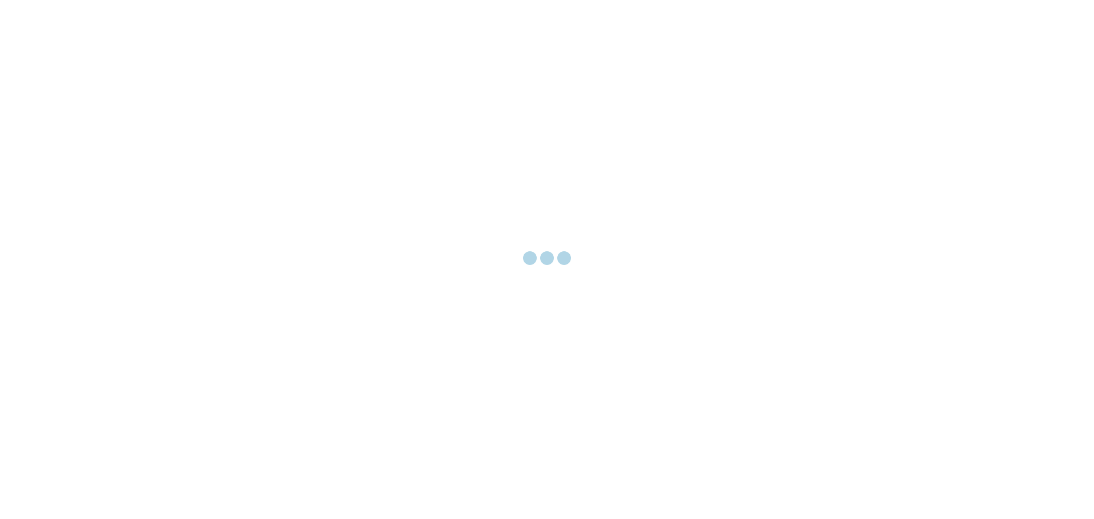
click at [190, 178] on div at bounding box center [547, 259] width 1094 height 519
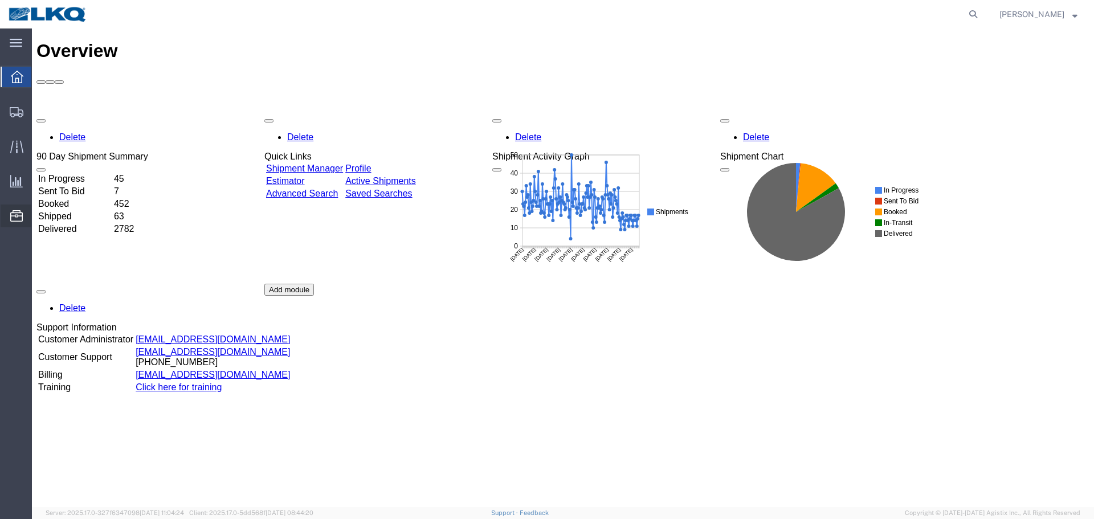
click at [0, 0] on span "Location Appointment" at bounding box center [0, 0] width 0 height 0
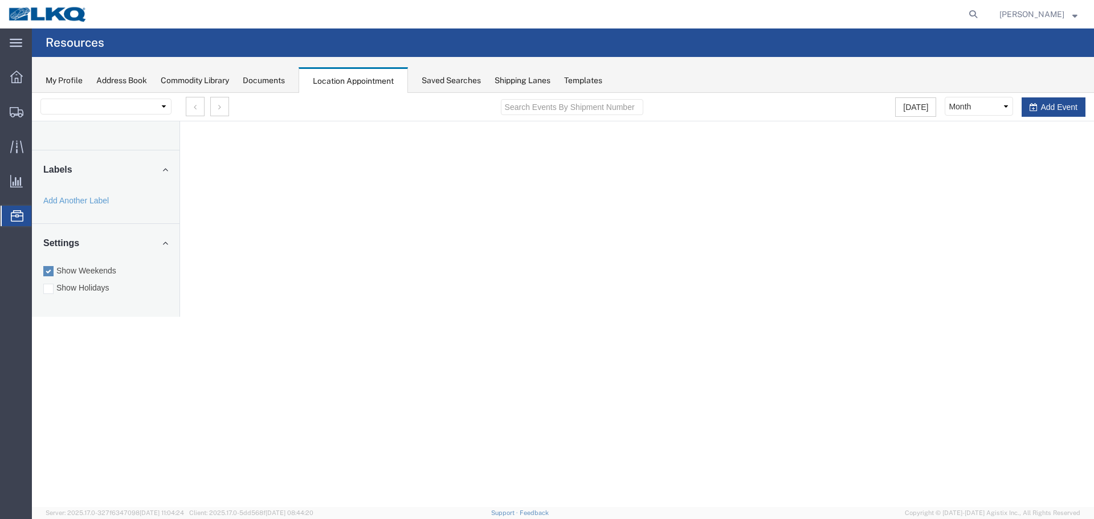
click at [0, 0] on span "Location Appointment" at bounding box center [0, 0] width 0 height 0
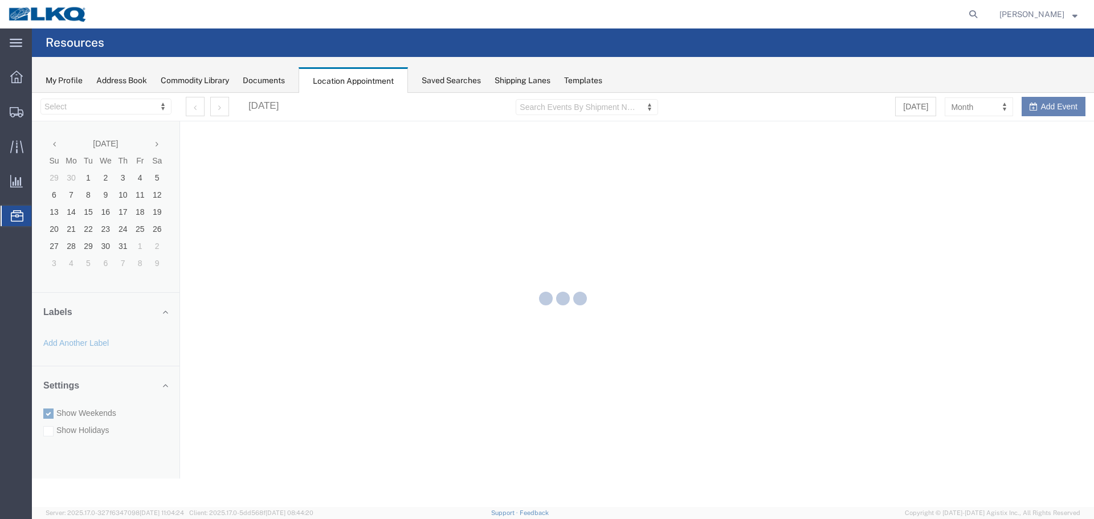
select select "27634"
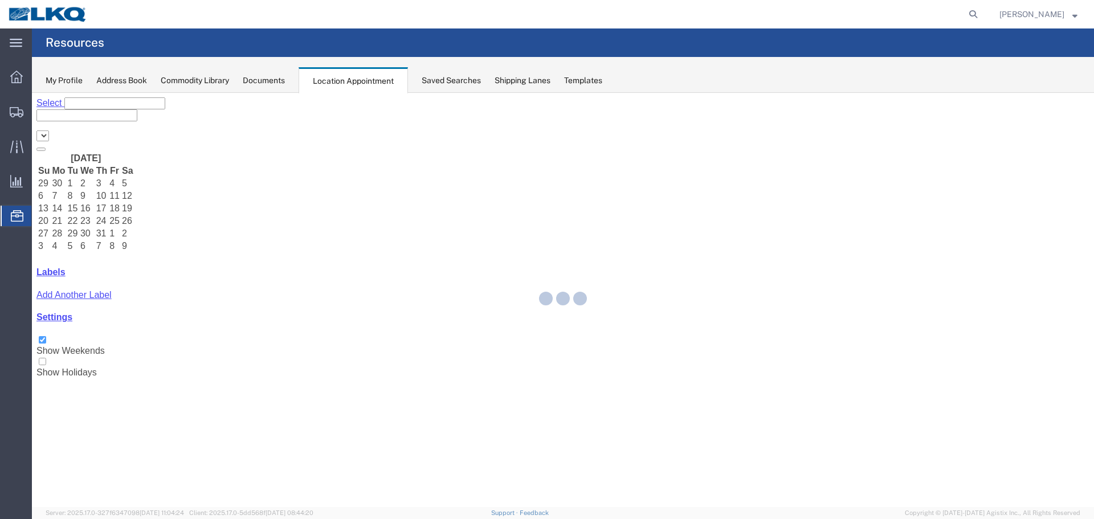
select select "27634"
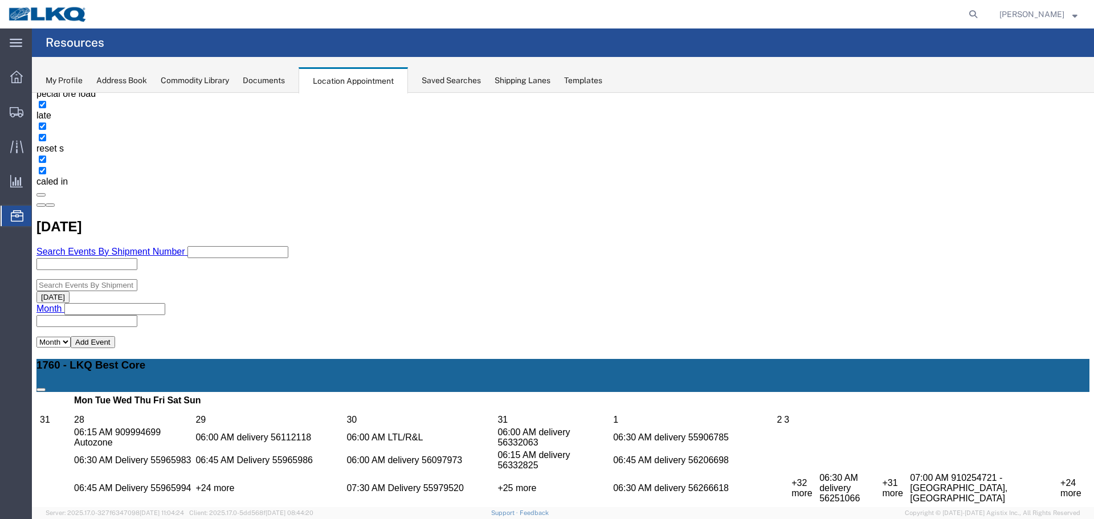
scroll to position [208, 0]
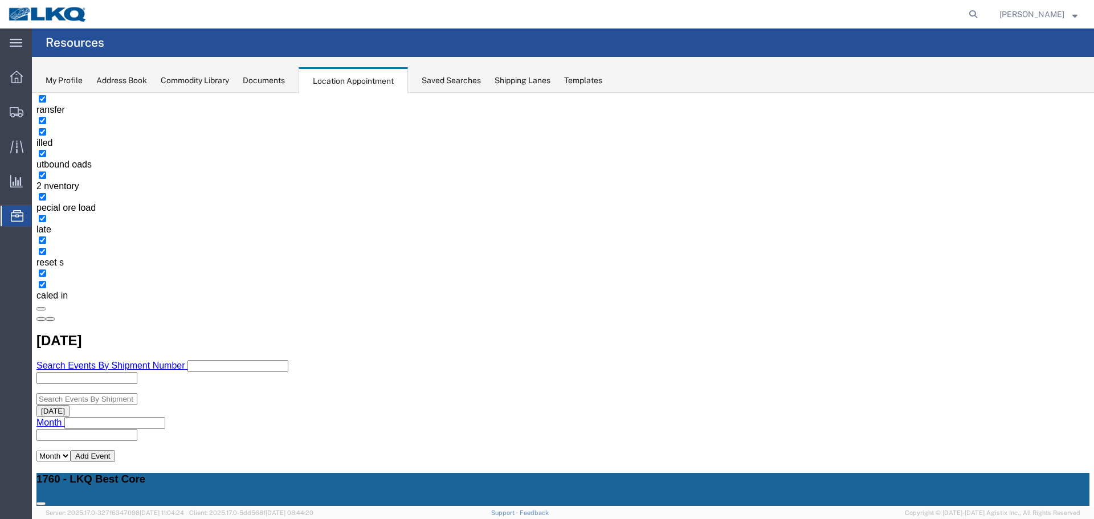
select select "1"
select select
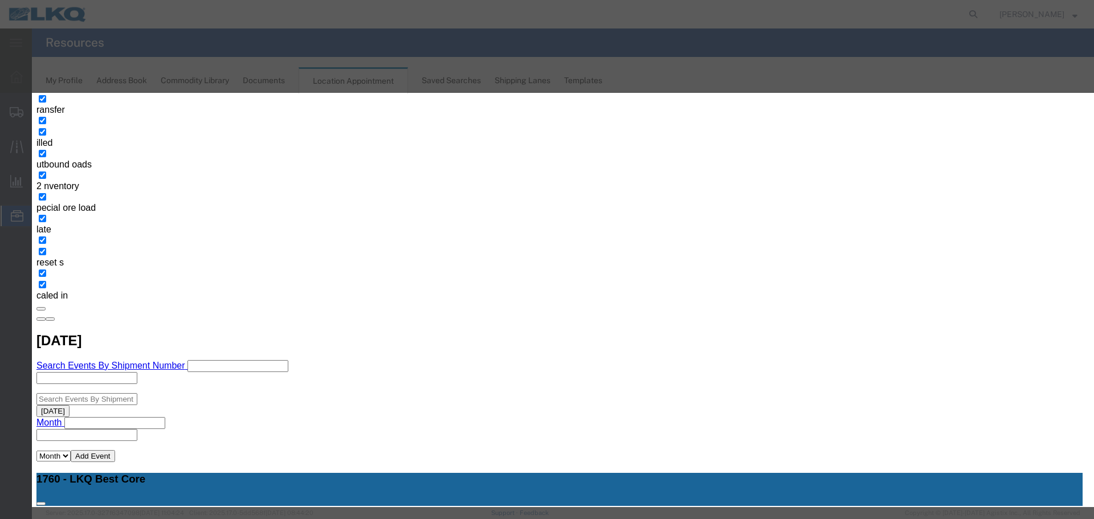
scroll to position [0, 0]
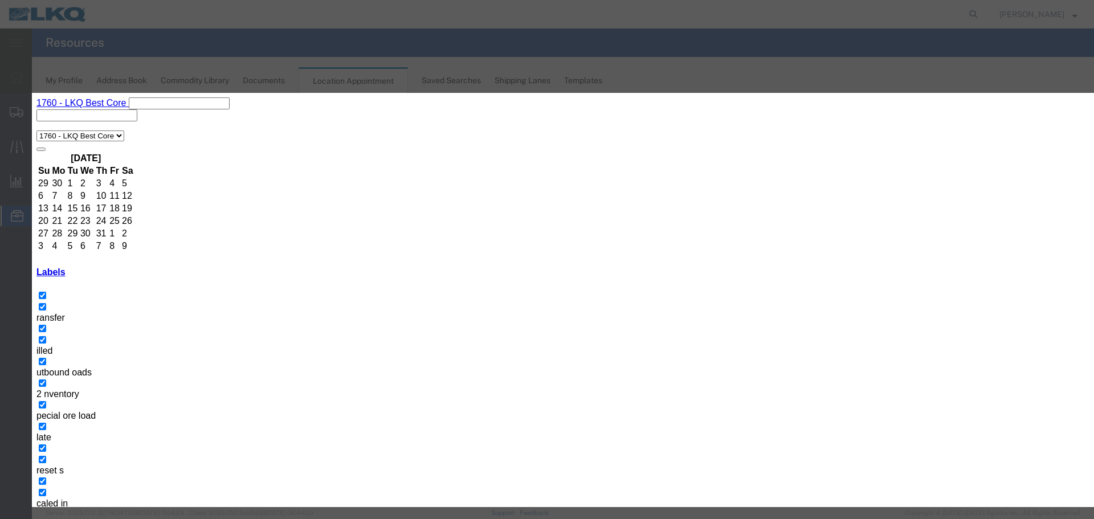
drag, startPoint x: 465, startPoint y: 174, endPoint x: 472, endPoint y: 178, distance: 7.9
type input "56535862 MX LSR ADD"
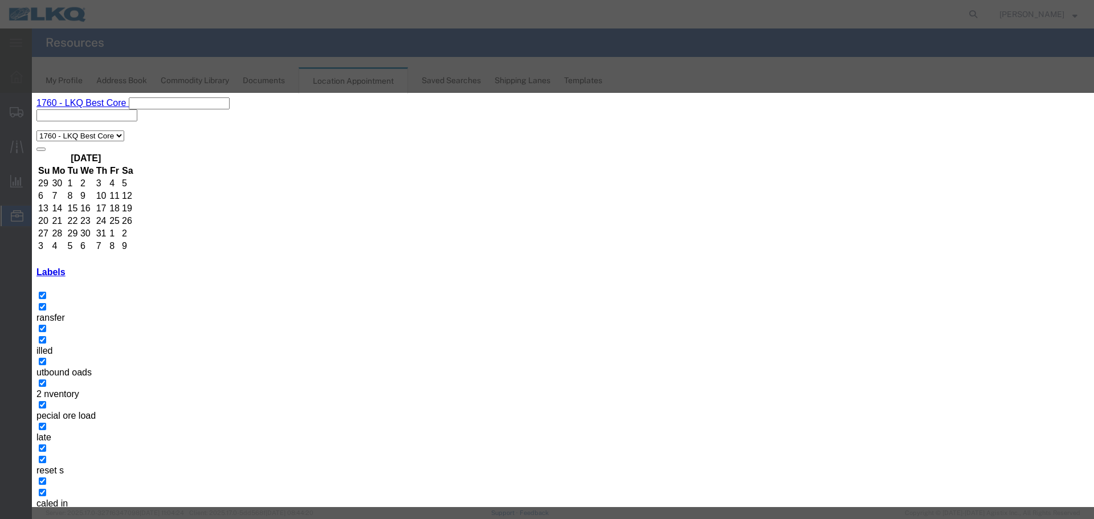
type input "[DATE]"
type input "2:15 PM"
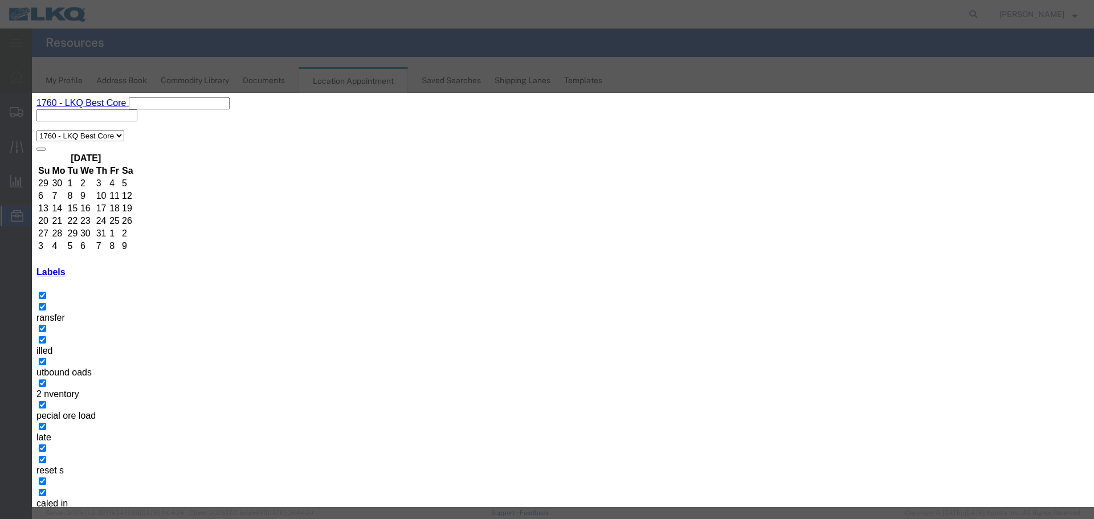
type input "2:15 PM"
select select "80"
